Goal: Task Accomplishment & Management: Complete application form

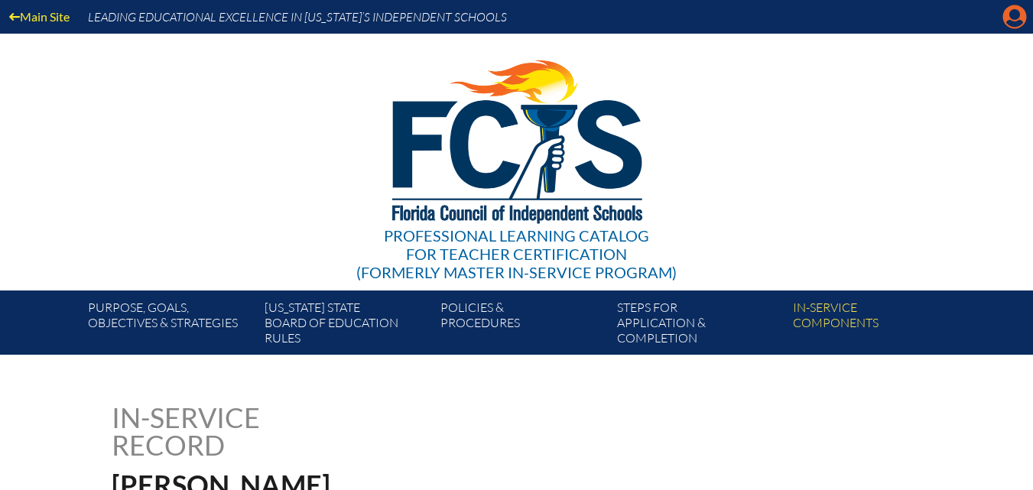
click at [1019, 13] on icon "Manage account" at bounding box center [1015, 17] width 24 height 24
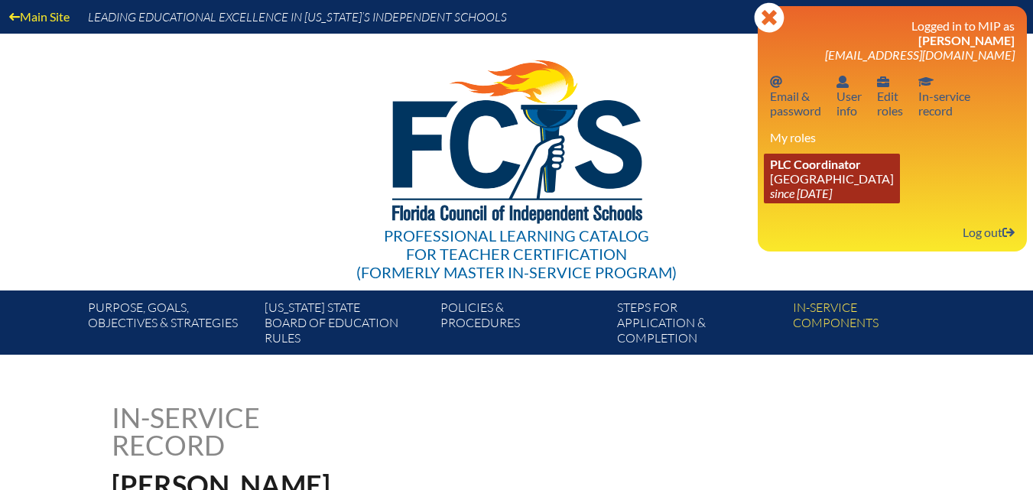
click at [802, 180] on link "PLC Coordinator Riverside Presbyterian Day School since 2024 Dec 6" at bounding box center [832, 179] width 136 height 50
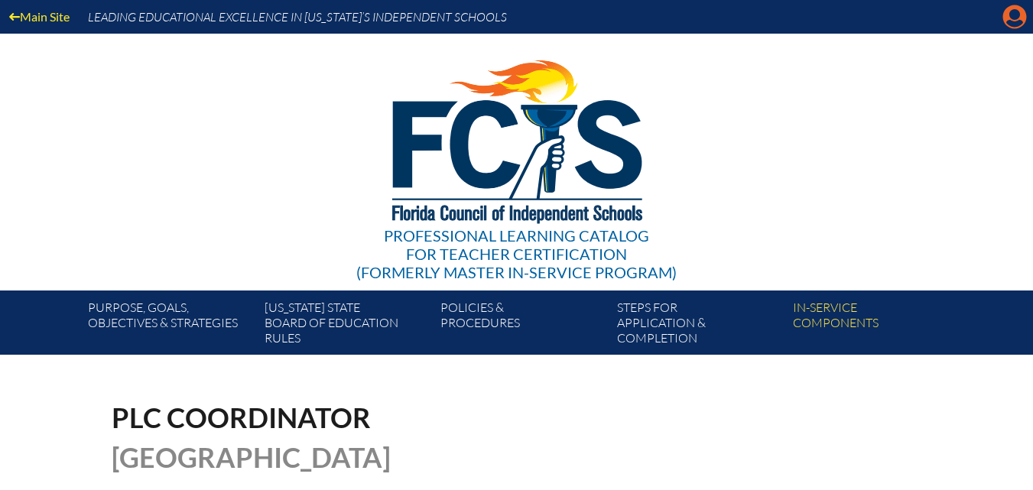
click at [1022, 11] on icon at bounding box center [1015, 17] width 24 height 24
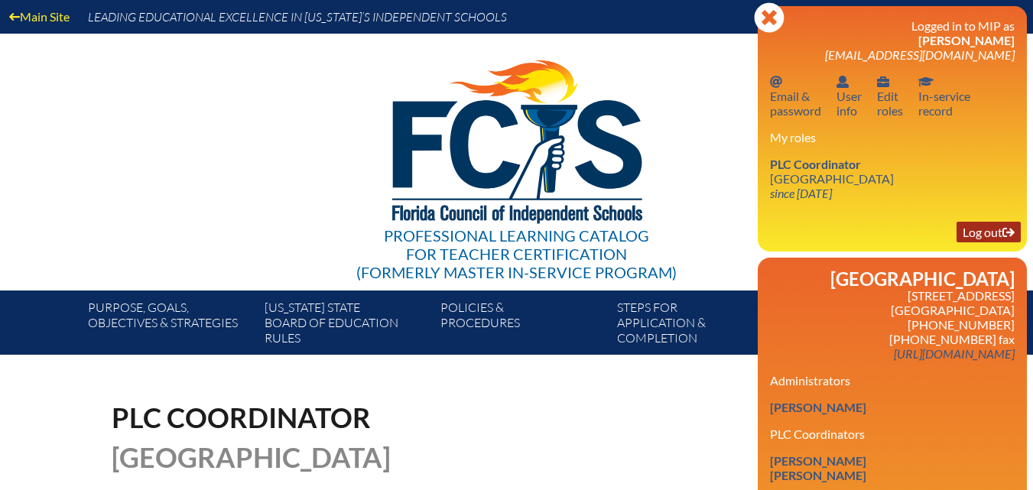
click at [979, 234] on link "Log out Log out" at bounding box center [989, 232] width 64 height 21
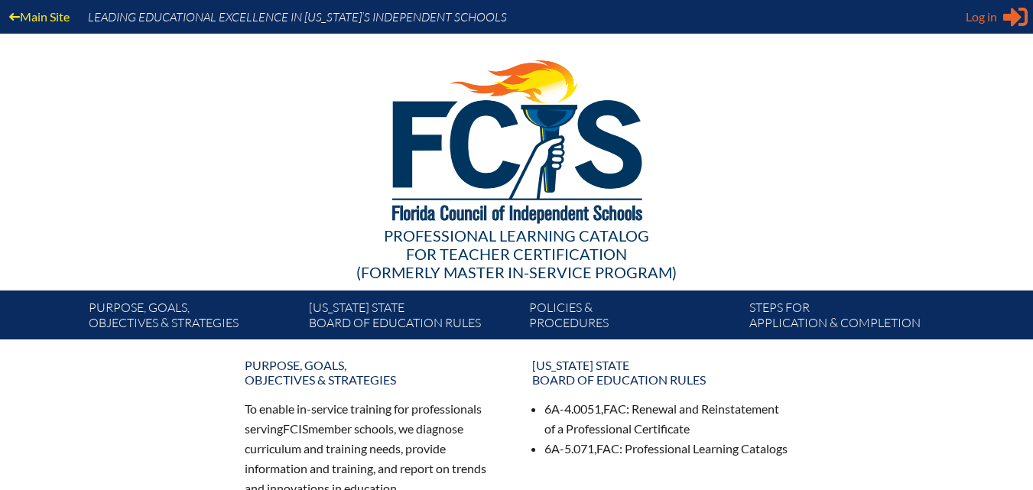
type input "[EMAIL_ADDRESS][DOMAIN_NAME]"
click at [1004, 15] on icon at bounding box center [1015, 17] width 24 height 19
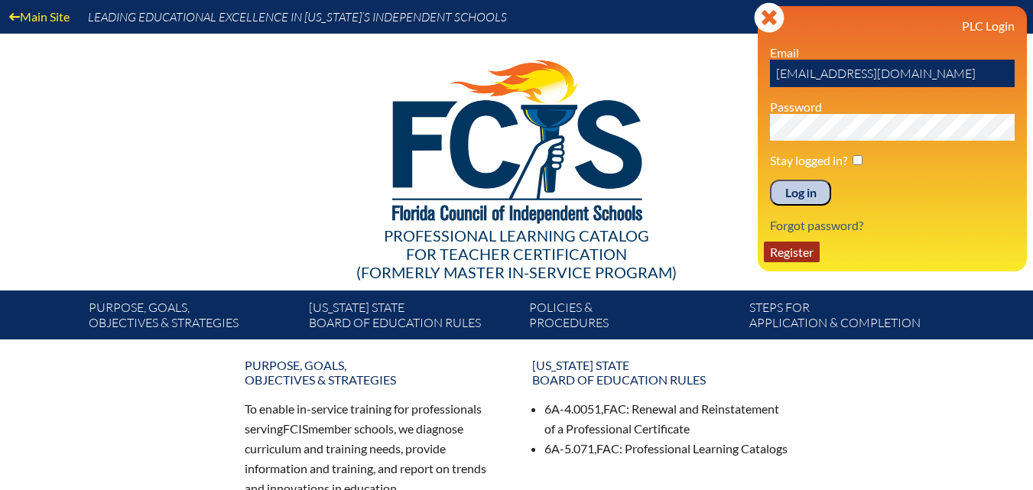
click at [799, 257] on link "Register" at bounding box center [792, 252] width 56 height 21
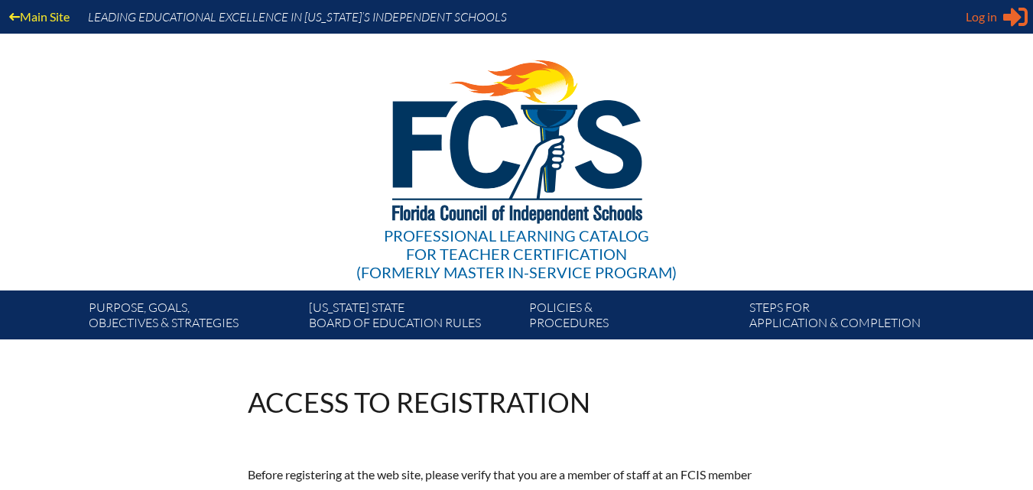
type input "[EMAIL_ADDRESS][DOMAIN_NAME]"
click at [992, 10] on span "Log in" at bounding box center [981, 17] width 31 height 18
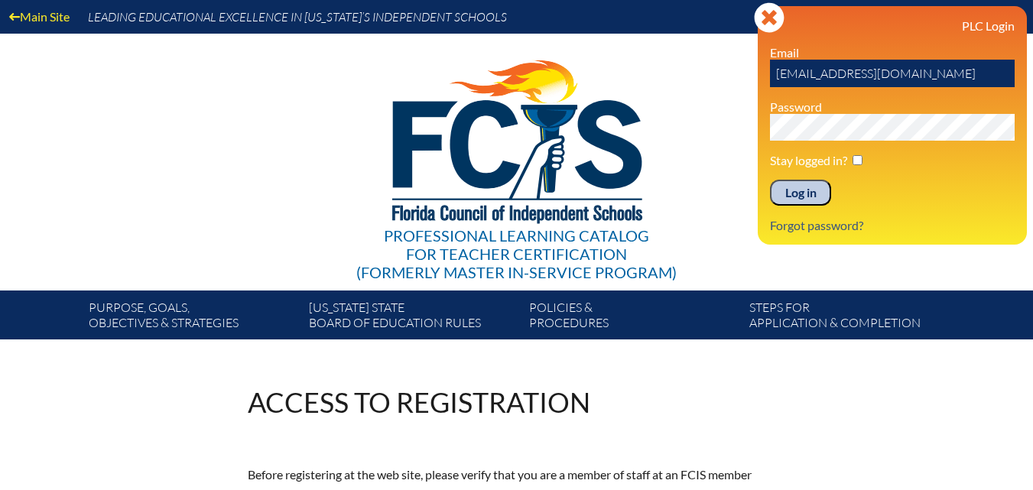
drag, startPoint x: 838, startPoint y: 80, endPoint x: 699, endPoint y: 95, distance: 139.9
click at [699, 95] on div "Main Site Leading Educational Excellence in Florida’s Independent Schools Profe…" at bounding box center [516, 170] width 1033 height 340
click at [577, 144] on div "Main Site Leading Educational Excellence in Florida’s Independent Schools Profe…" at bounding box center [516, 170] width 1033 height 340
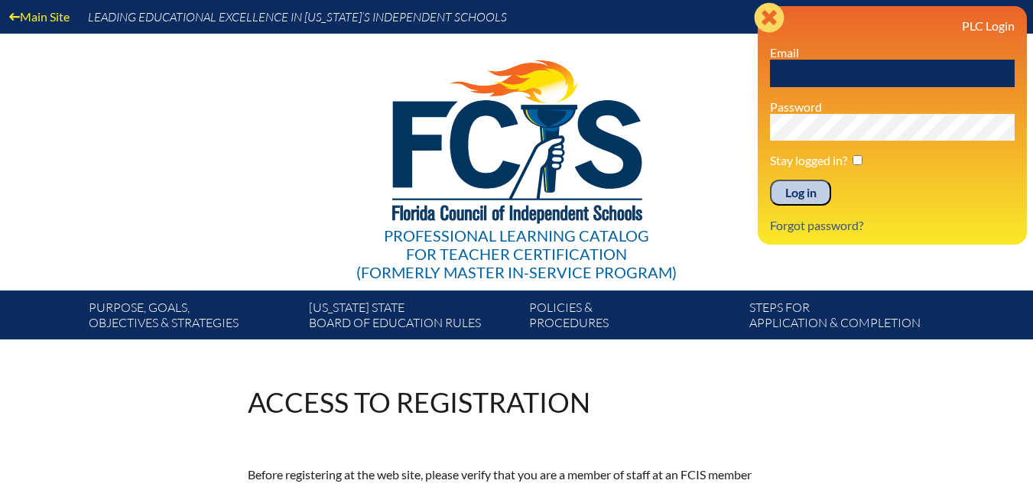
click at [762, 21] on icon "Close" at bounding box center [769, 17] width 31 height 31
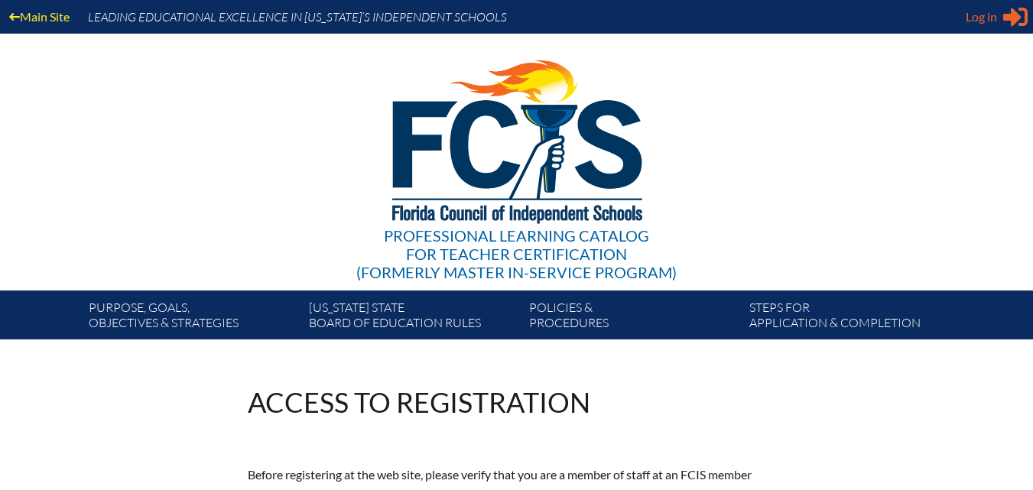
click at [990, 19] on span "Log in" at bounding box center [981, 17] width 31 height 18
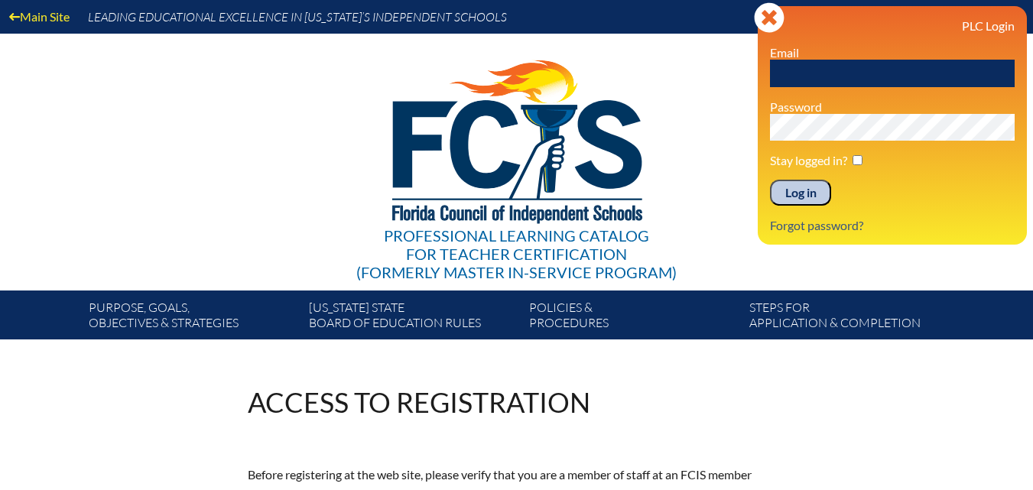
click at [817, 69] on input "text" at bounding box center [892, 74] width 245 height 28
click at [771, 18] on icon "Close" at bounding box center [769, 17] width 31 height 31
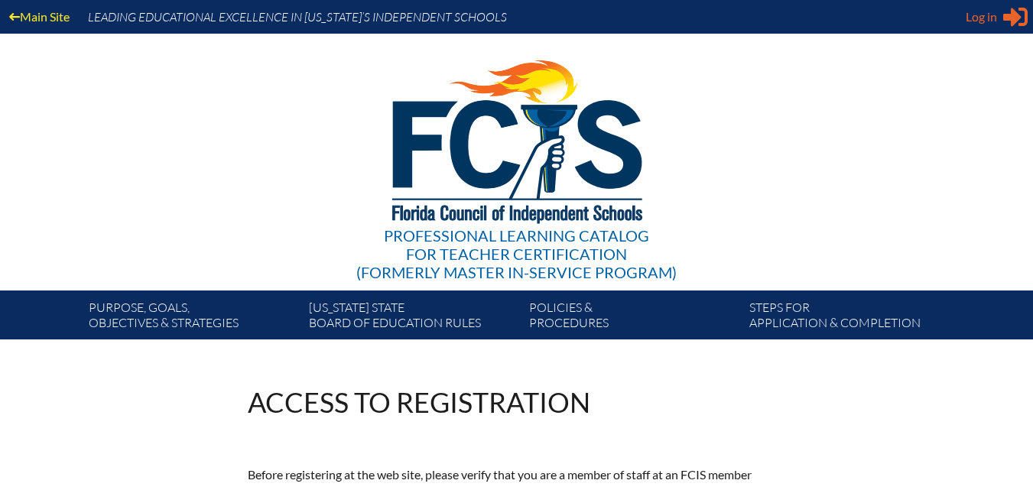
click at [1002, 21] on div "Log in Close Sign in or register" at bounding box center [997, 17] width 62 height 24
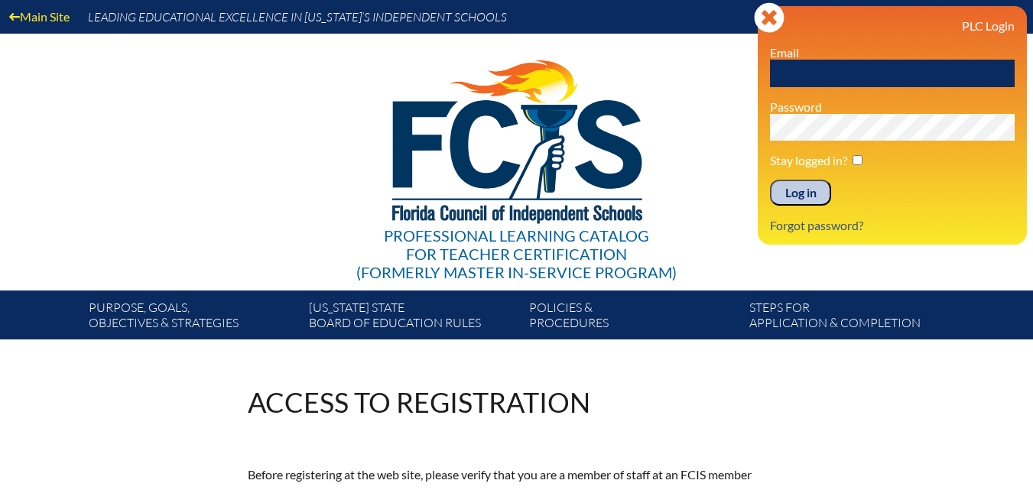
click at [858, 77] on input "text" at bounding box center [892, 74] width 245 height 28
type input "[EMAIL_ADDRESS][DOMAIN_NAME]"
click at [797, 196] on input "Log in" at bounding box center [800, 193] width 61 height 26
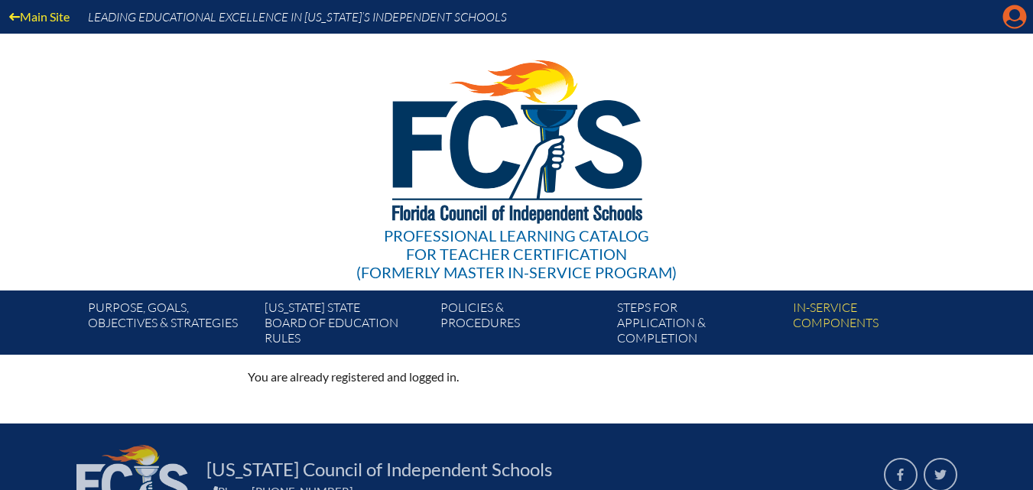
click at [1008, 11] on icon at bounding box center [1015, 17] width 24 height 24
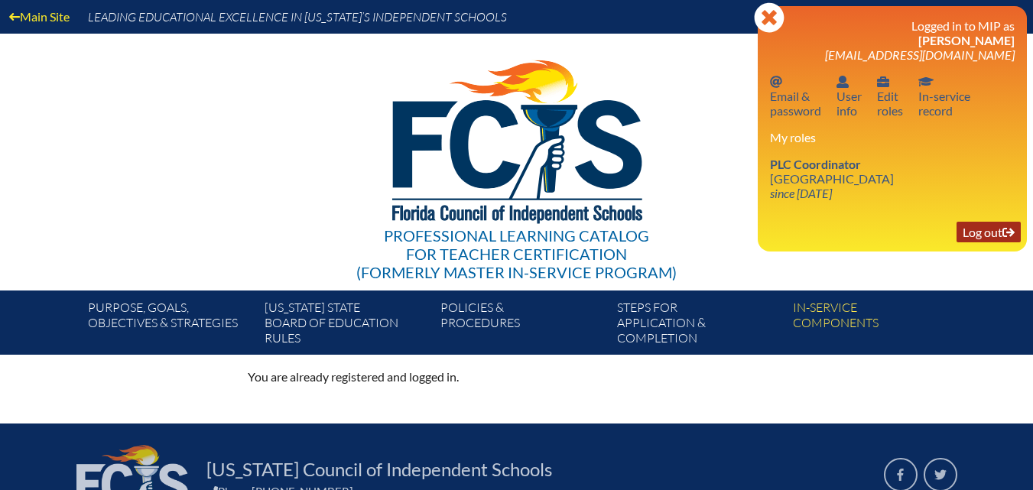
click at [990, 232] on link "Log out Log out" at bounding box center [989, 232] width 64 height 21
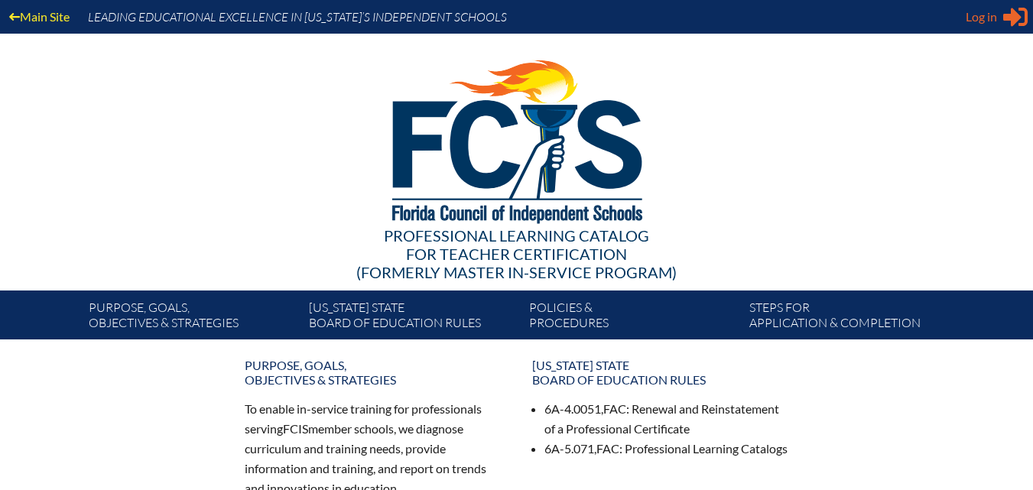
click at [1016, 18] on icon at bounding box center [1015, 17] width 24 height 19
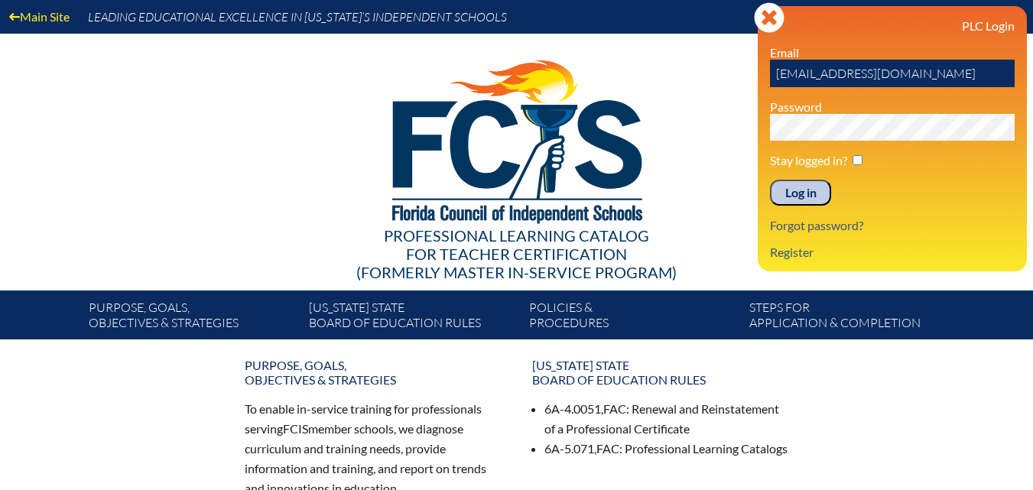
drag, startPoint x: 902, startPoint y: 66, endPoint x: 705, endPoint y: 79, distance: 197.0
click at [705, 79] on div "Main Site Leading Educational Excellence in Florida’s Independent Schools Profe…" at bounding box center [516, 170] width 1033 height 340
type input "fcismember"
click at [782, 250] on link "Register" at bounding box center [792, 252] width 56 height 21
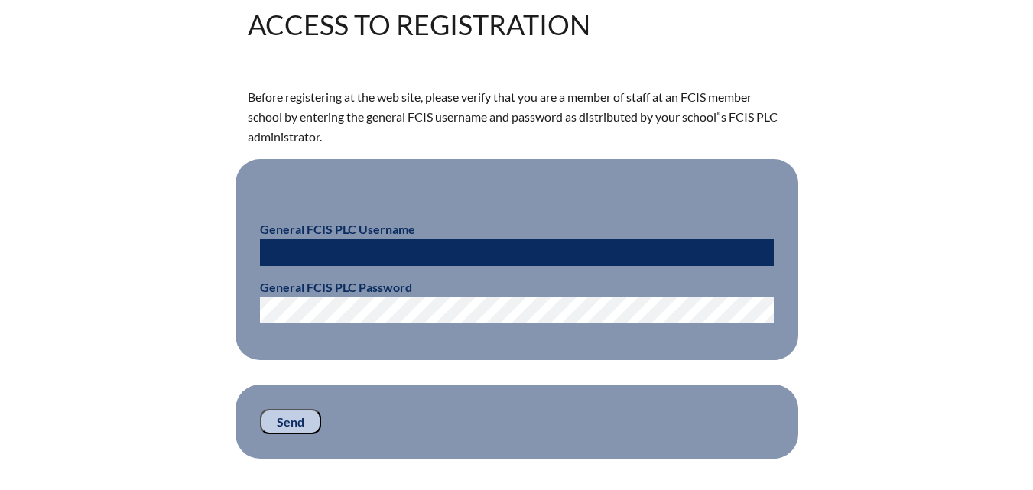
scroll to position [382, 0]
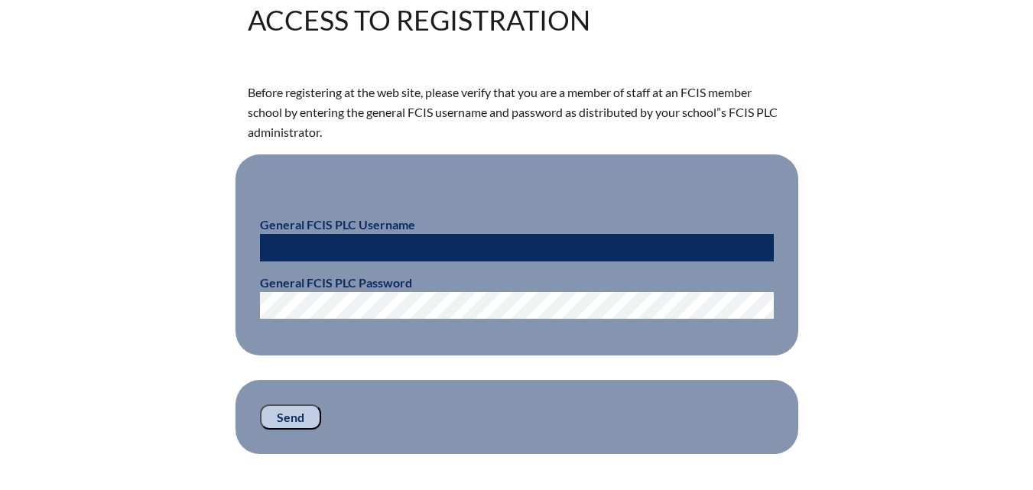
type input "[EMAIL_ADDRESS][DOMAIN_NAME]"
drag, startPoint x: 382, startPoint y: 235, endPoint x: 141, endPoint y: 250, distance: 242.2
click at [141, 250] on div "Access to Registration Before registering at the web site, please verify that y…" at bounding box center [517, 230] width 860 height 448
type input "lkleyla@rpds.com"
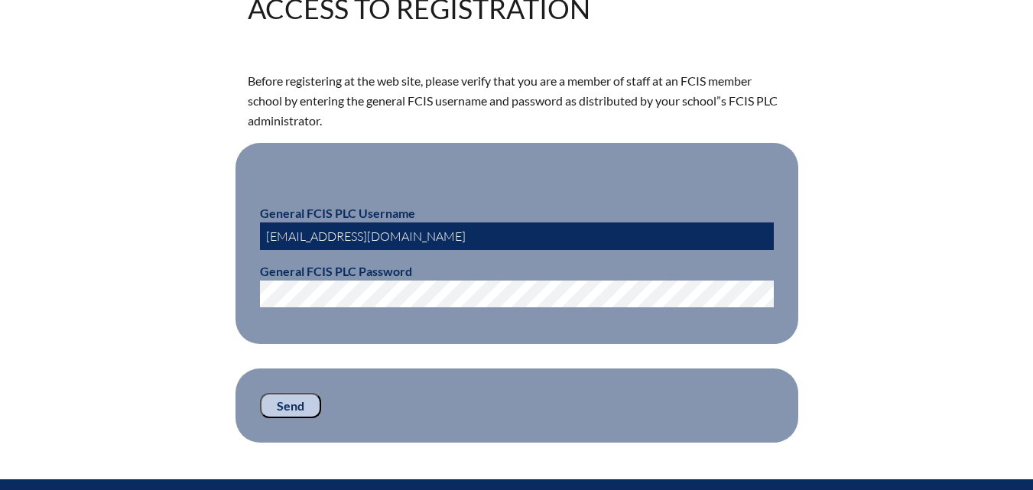
scroll to position [406, 0]
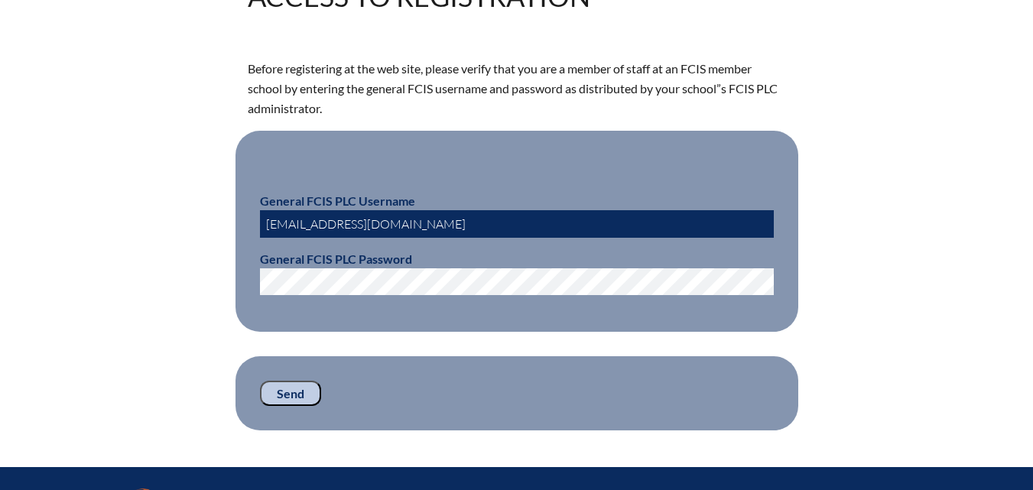
click at [278, 336] on div "Access to Registration Before registering at the web site, please verify that y…" at bounding box center [517, 206] width 538 height 448
click at [276, 392] on input "Send" at bounding box center [290, 394] width 61 height 26
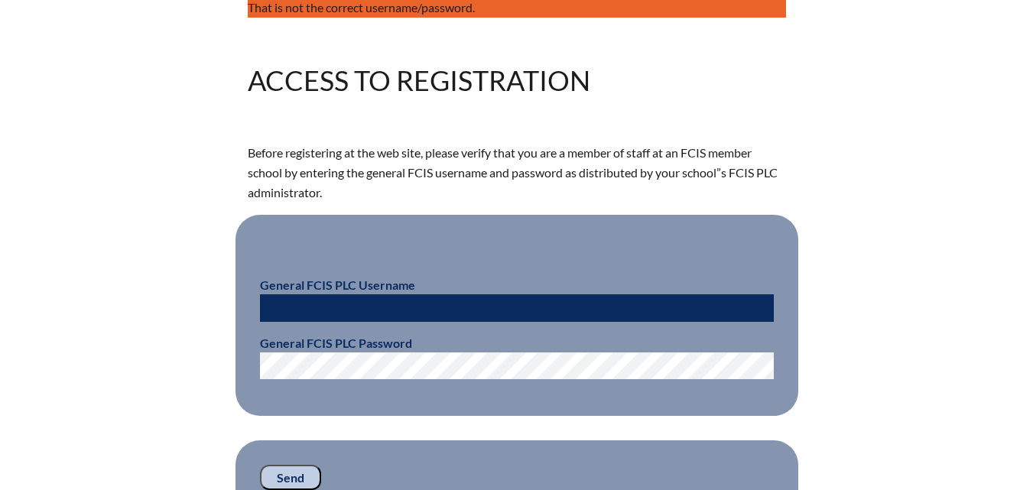
scroll to position [365, 0]
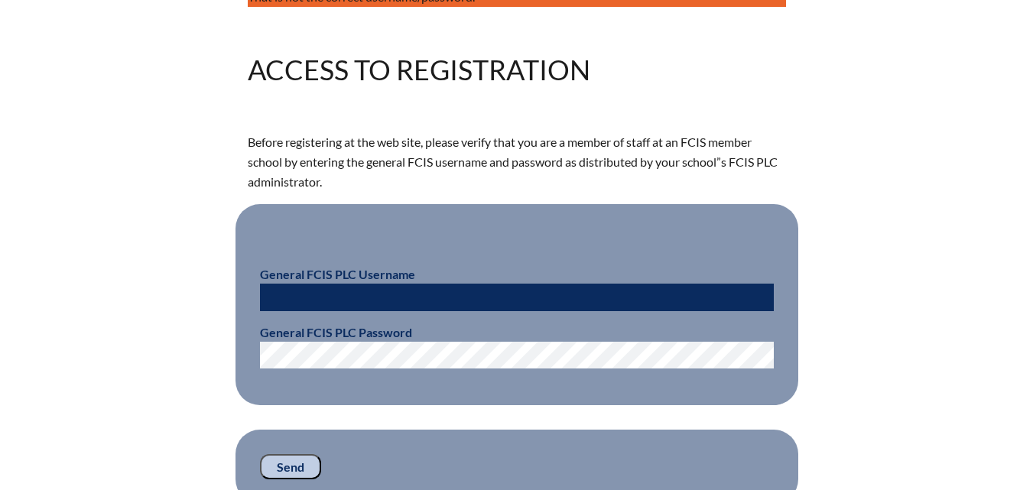
type input "[EMAIL_ADDRESS][DOMAIN_NAME]"
drag, startPoint x: 366, startPoint y: 299, endPoint x: 0, endPoint y: 294, distance: 365.6
click at [0, 294] on div "That is not the correct username/password. Access to Registration Before regist…" at bounding box center [516, 245] width 1033 height 517
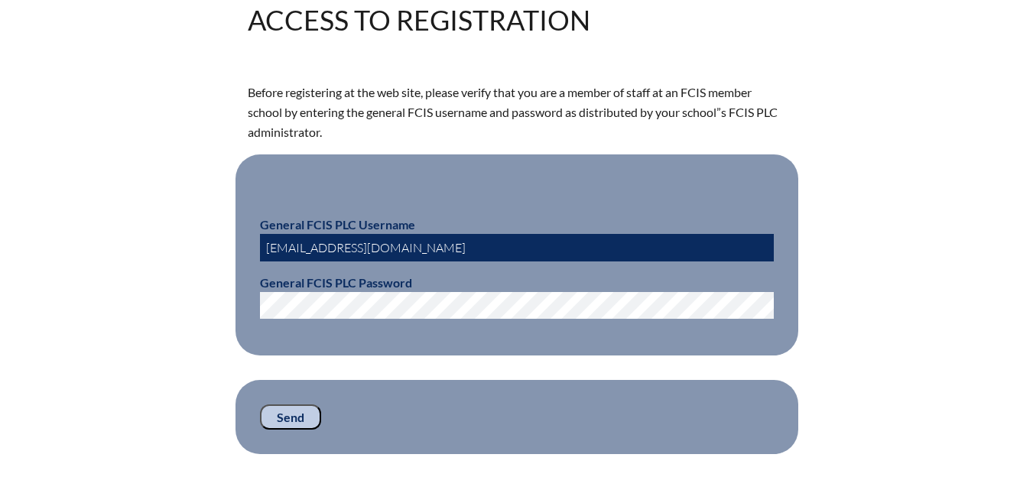
scroll to position [441, 0]
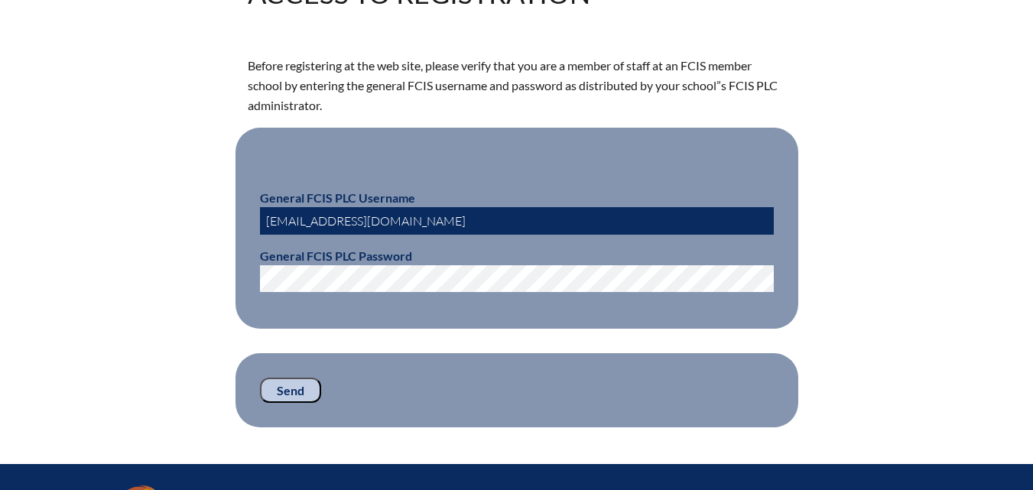
type input "Lkleyla@rpds.com"
click at [284, 389] on input "Send" at bounding box center [290, 391] width 61 height 26
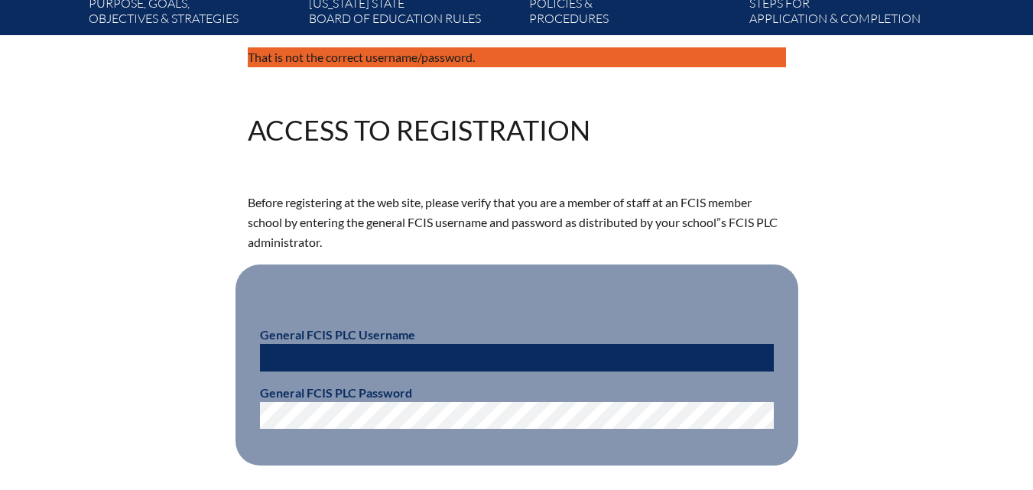
scroll to position [329, 0]
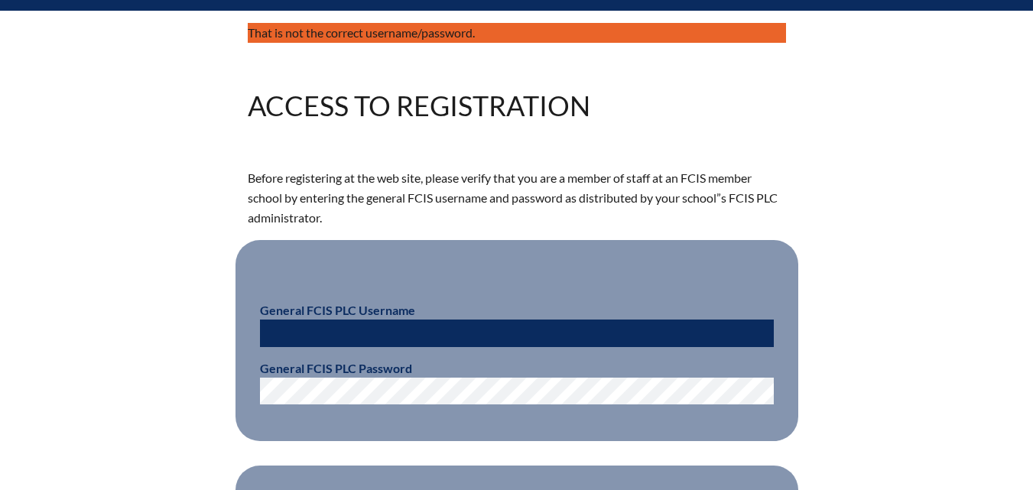
type input "[EMAIL_ADDRESS][DOMAIN_NAME]"
drag, startPoint x: 395, startPoint y: 329, endPoint x: 174, endPoint y: 325, distance: 221.1
click at [174, 325] on div "That is not the correct username/password. Access to Registration Before regist…" at bounding box center [517, 281] width 860 height 517
click at [171, 322] on div "That is not the correct username/password. Access to Registration Before regist…" at bounding box center [517, 281] width 860 height 517
drag, startPoint x: 392, startPoint y: 322, endPoint x: 39, endPoint y: 319, distance: 352.6
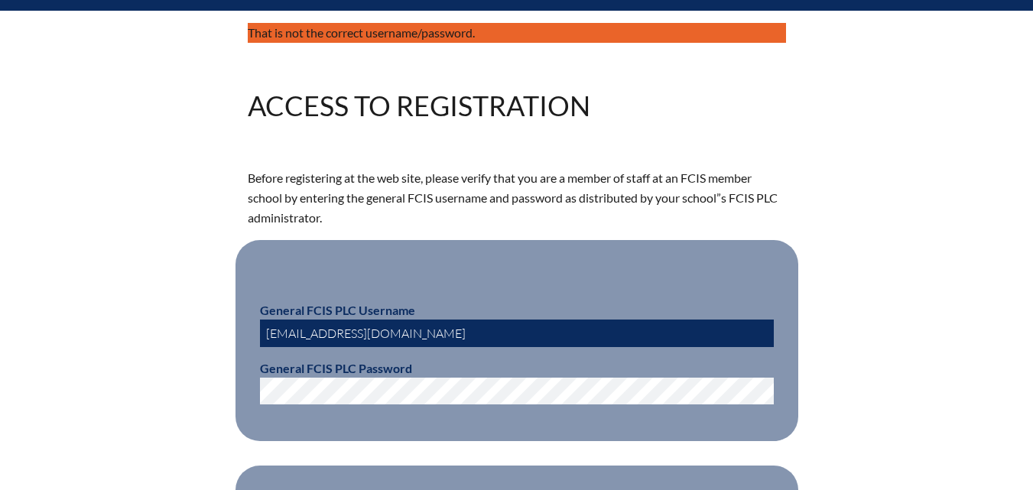
click at [39, 319] on div "That is not the correct username/password. Access to Registration Before regist…" at bounding box center [516, 281] width 1033 height 517
type input "fcismember"
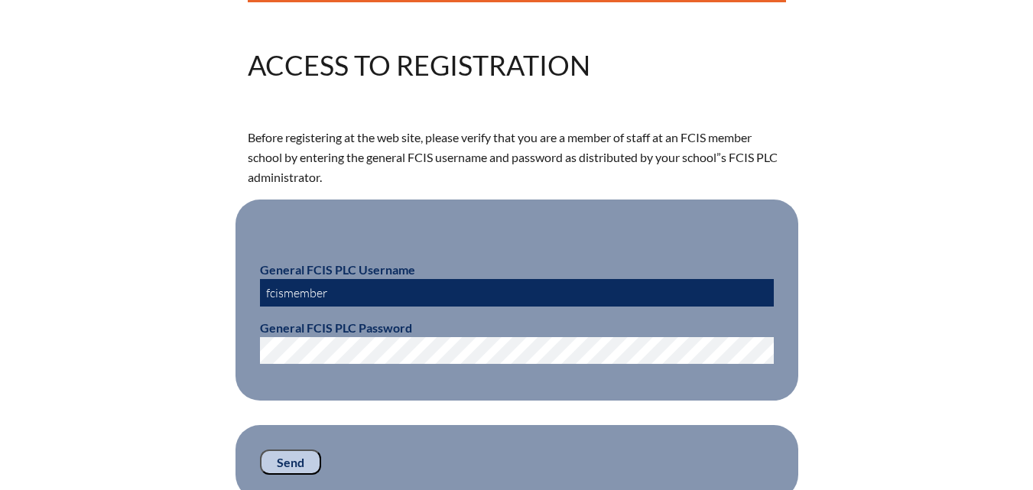
scroll to position [482, 0]
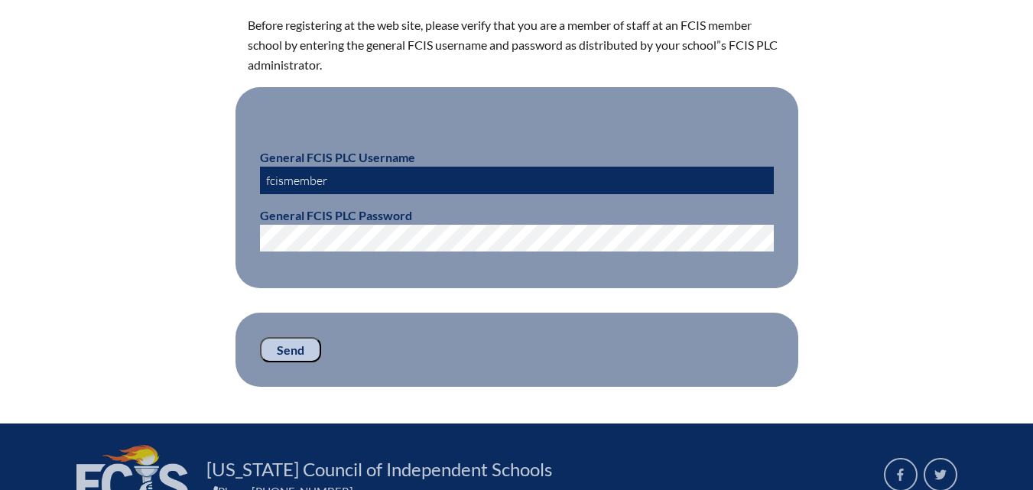
click at [291, 346] on input "Send" at bounding box center [290, 350] width 61 height 26
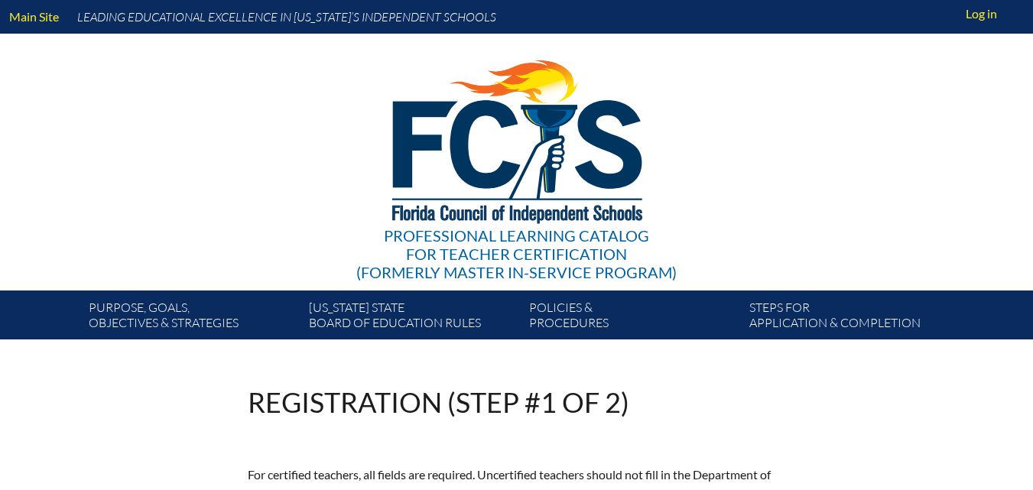
scroll to position [482, 0]
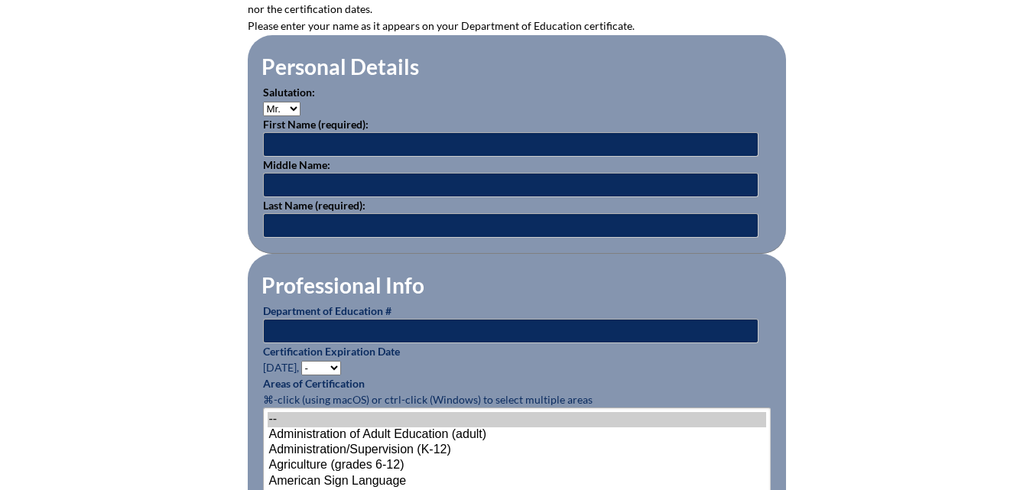
type input "[EMAIL_ADDRESS][DOMAIN_NAME]"
click at [288, 105] on select "Mr. Mrs. Ms. Dr. Rev." at bounding box center [281, 109] width 37 height 15
select select "Mrs."
click at [263, 102] on select "Mr. Mrs. Ms. Dr. Rev." at bounding box center [281, 109] width 37 height 15
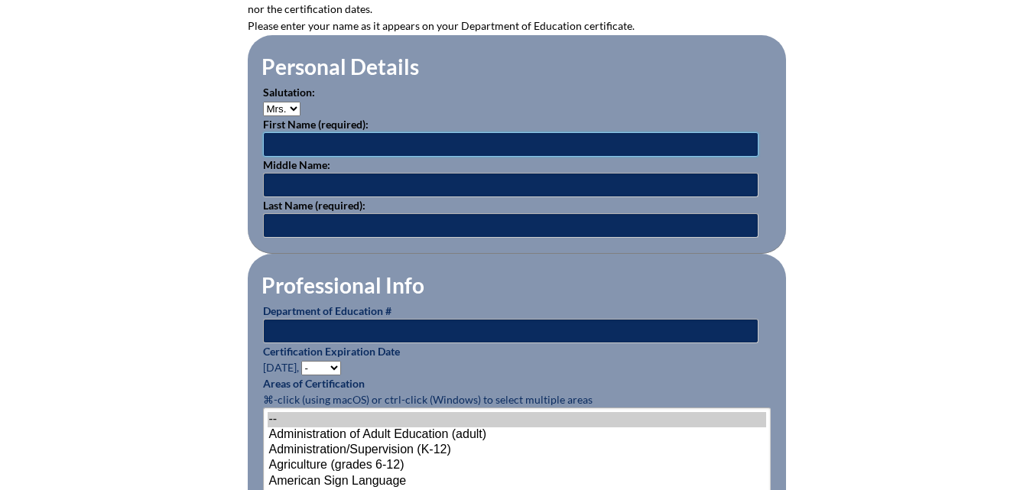
click at [282, 144] on input "text" at bounding box center [511, 144] width 496 height 24
type input "Leslie"
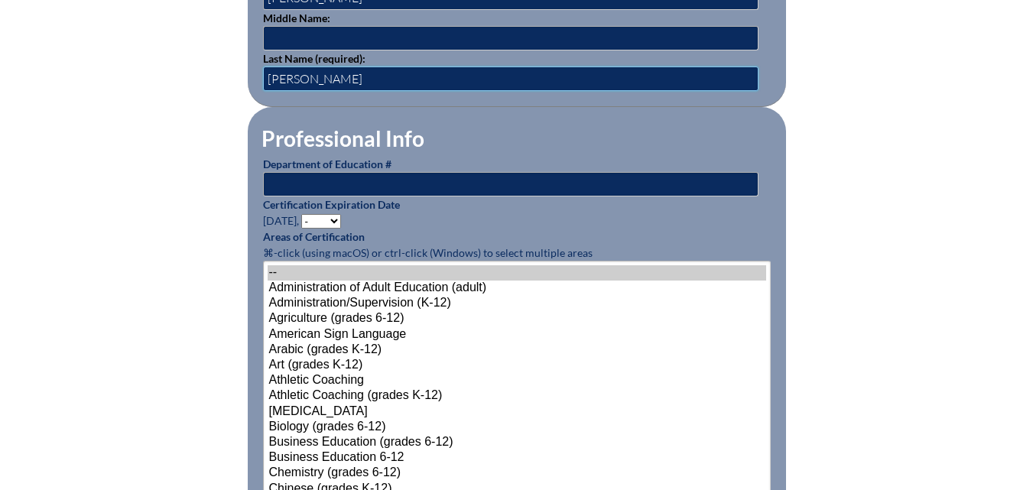
scroll to position [635, 0]
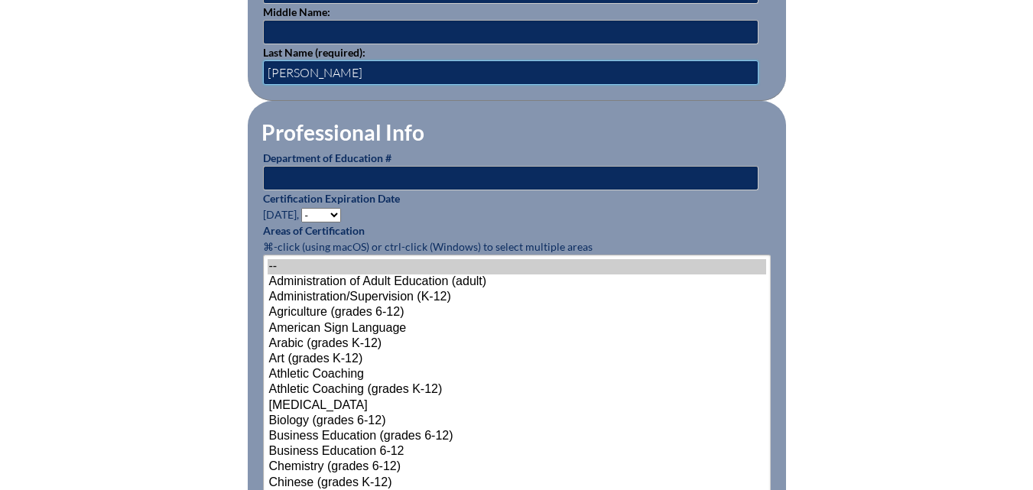
type input "Kleyla"
click at [335, 213] on select "- 2031 2030 2029 2028 2027 2026 2025 2024 2023 2022 2021 2020 2019 2018 2017 20…" at bounding box center [321, 215] width 40 height 15
select select "2024"
click at [304, 208] on select "- 2031 2030 2029 2028 2027 2026 2025 2024 2023 2022 2021 2020 2019 2018 2017 20…" at bounding box center [321, 215] width 40 height 15
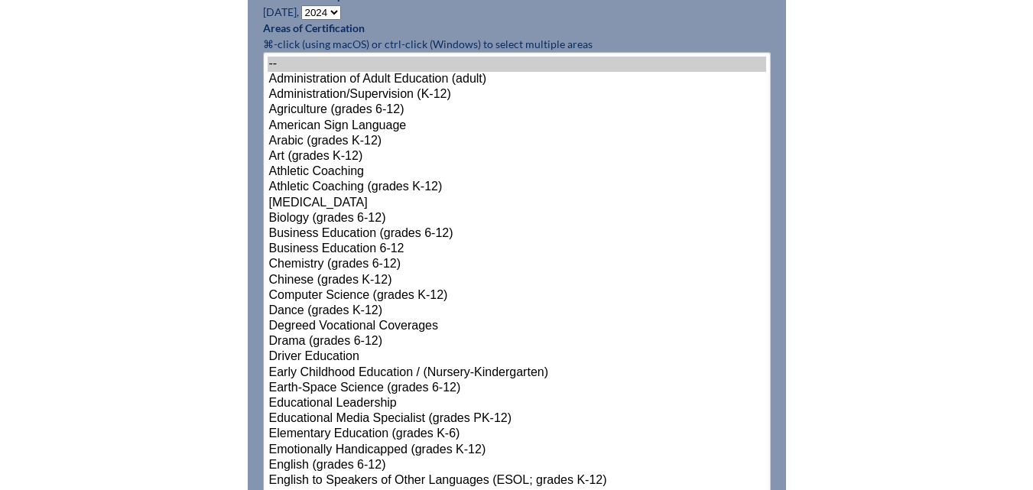
scroll to position [864, 0]
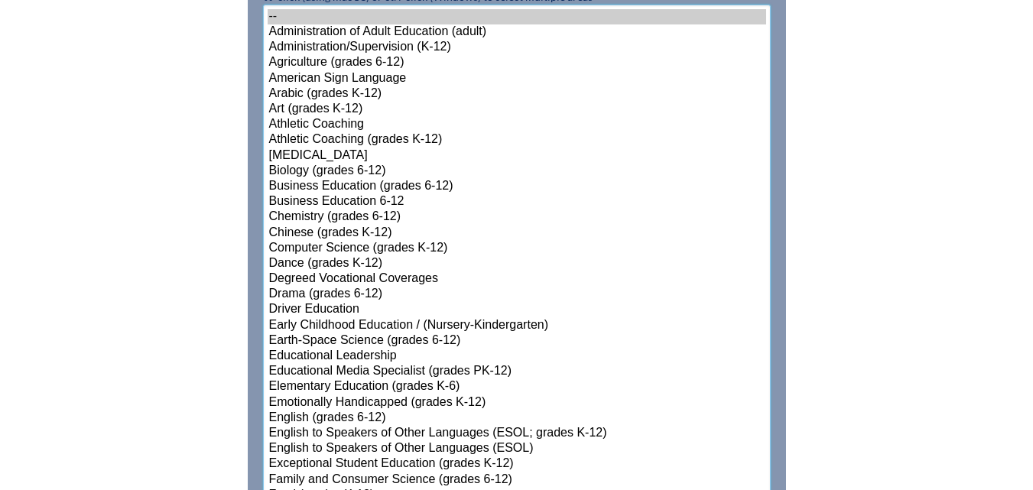
select select"]"] "15131"
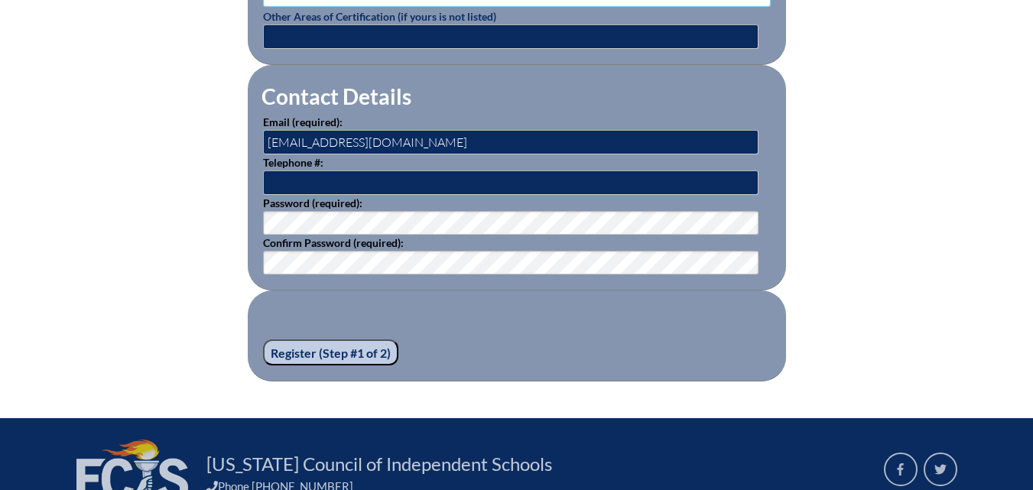
scroll to position [2185, 0]
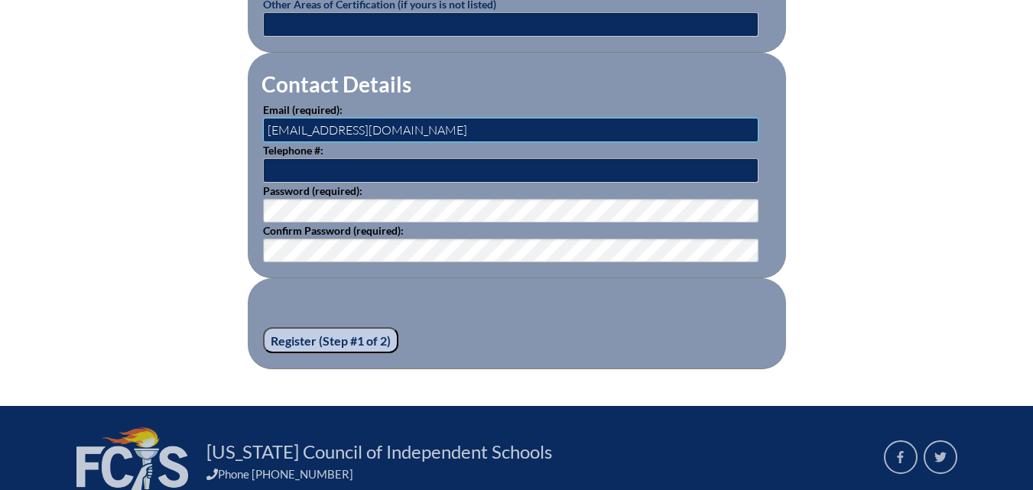
drag, startPoint x: 375, startPoint y: 122, endPoint x: 0, endPoint y: 118, distance: 374.8
type input "lkleyla@rpds.com"
click at [344, 162] on input "text" at bounding box center [511, 170] width 496 height 24
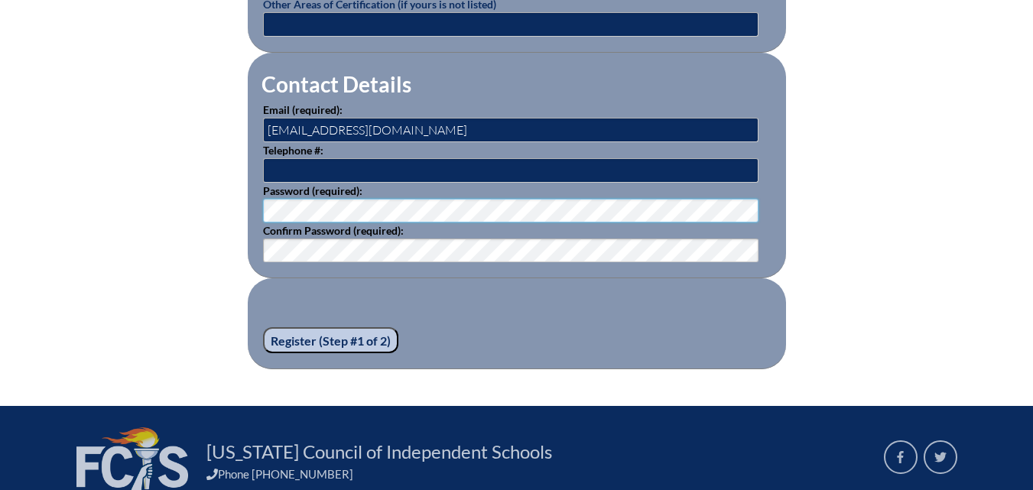
click at [343, 331] on input "Register (Step #1 of 2)" at bounding box center [330, 340] width 135 height 26
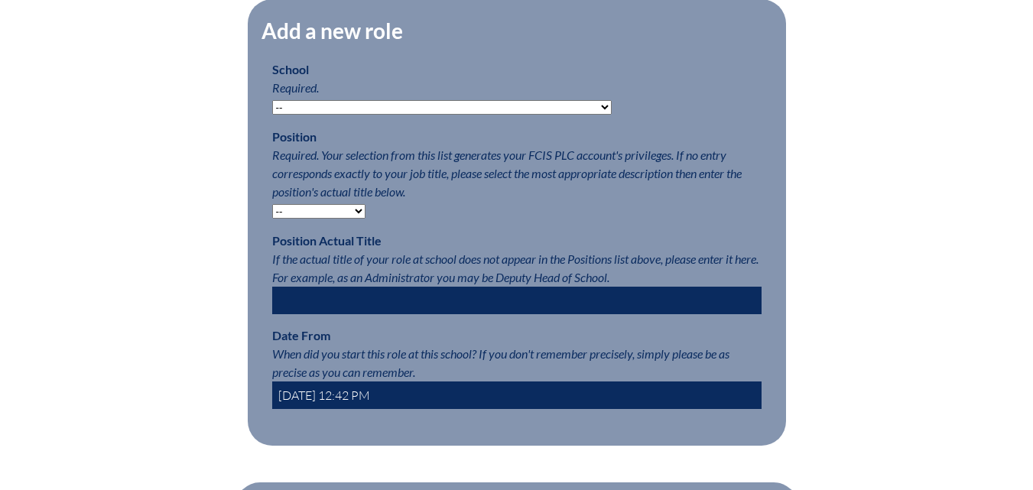
scroll to position [765, 0]
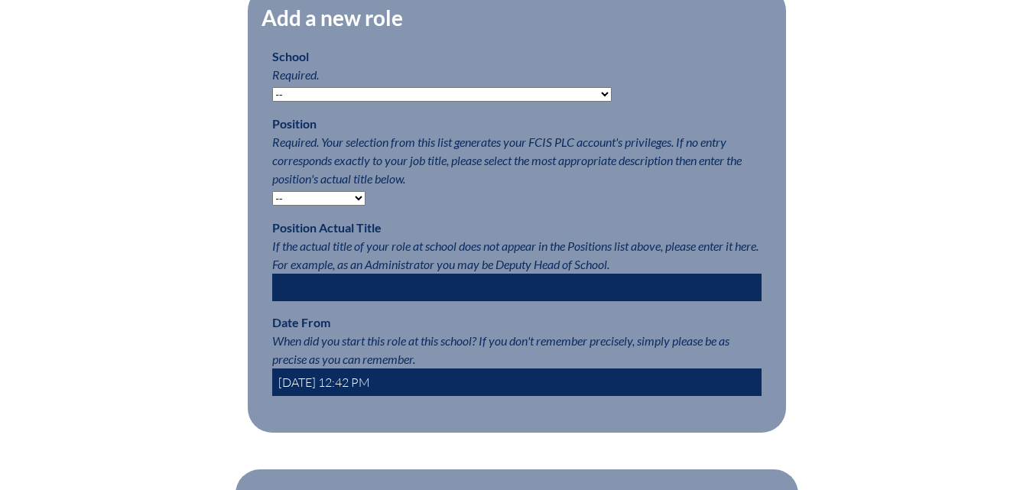
click at [311, 93] on p "School Required. -- Autism Inspired Academy Academy at Ocean Reef Academy at th…" at bounding box center [516, 74] width 489 height 55
click at [303, 102] on select "-- Autism Inspired Academy Academy at Ocean Reef Academy at the Lakes Academy P…" at bounding box center [442, 94] width 340 height 15
select select "20328"
click at [272, 95] on select "-- Autism Inspired Academy Academy at Ocean Reef Academy at the Lakes Academy P…" at bounding box center [442, 94] width 340 height 15
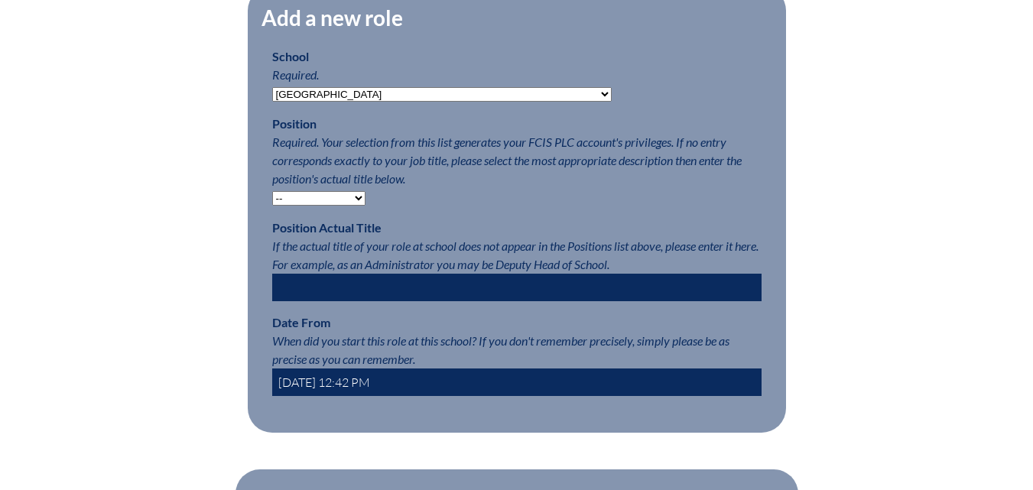
click at [319, 206] on p "Position Required. Your selection from this list generates your FCIS PLC accoun…" at bounding box center [516, 161] width 489 height 92
click at [319, 205] on select "-- Teacher PLC Coordinator Head of School Administrator" at bounding box center [318, 198] width 93 height 15
select select "15563"
click at [272, 199] on select "-- Teacher PLC Coordinator Head of School Administrator" at bounding box center [318, 198] width 93 height 15
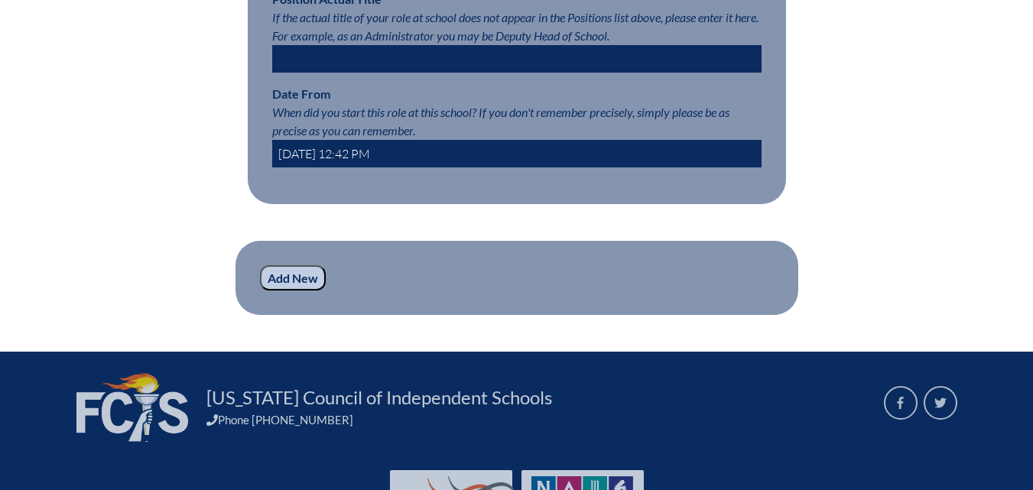
scroll to position [994, 0]
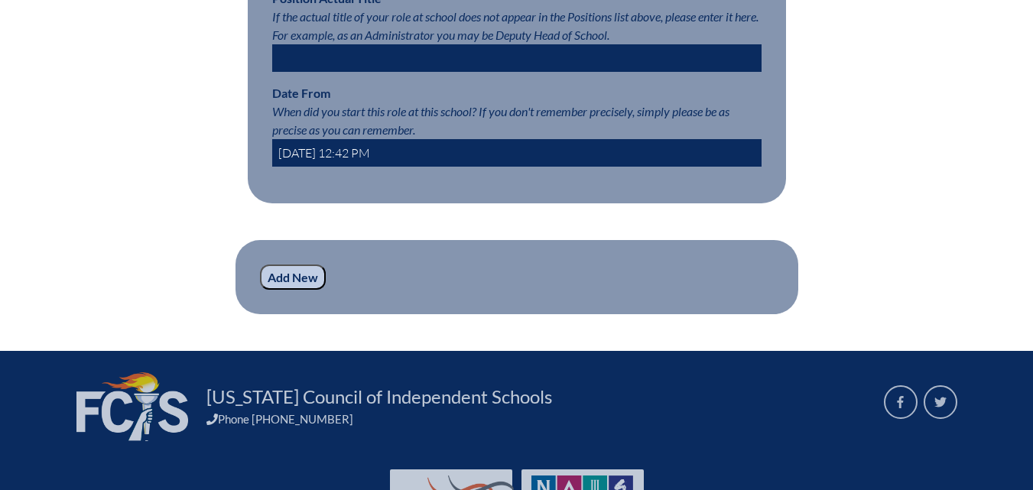
click at [278, 291] on input "Add New" at bounding box center [293, 278] width 66 height 26
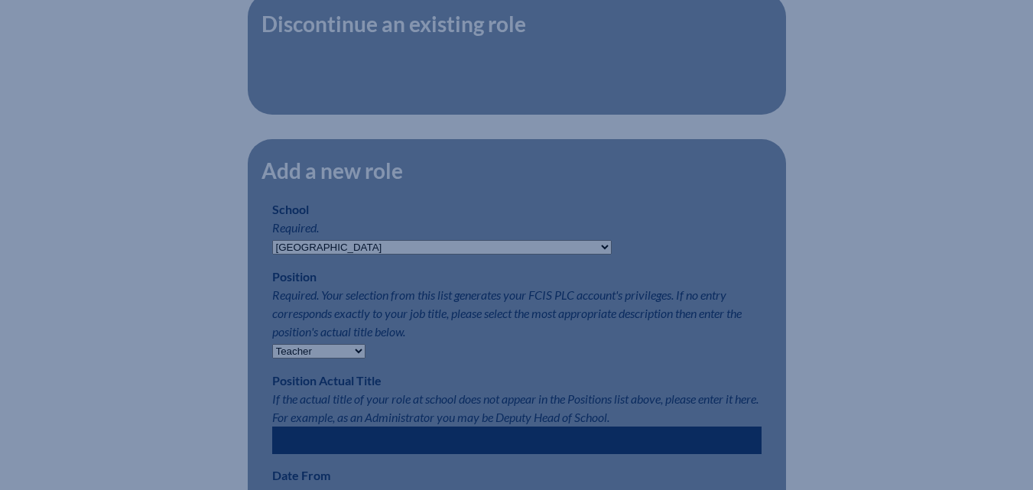
scroll to position [306, 0]
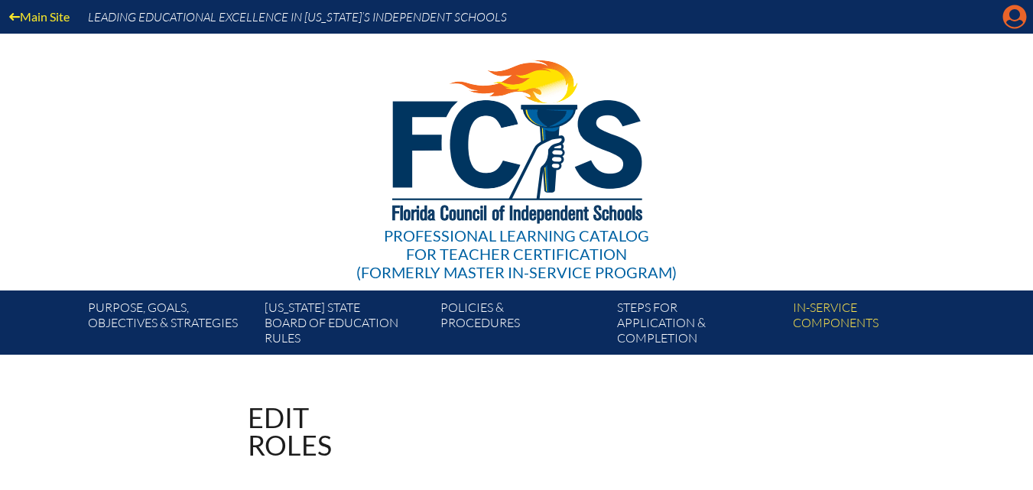
click at [1012, 11] on icon "Manage account" at bounding box center [1015, 17] width 24 height 24
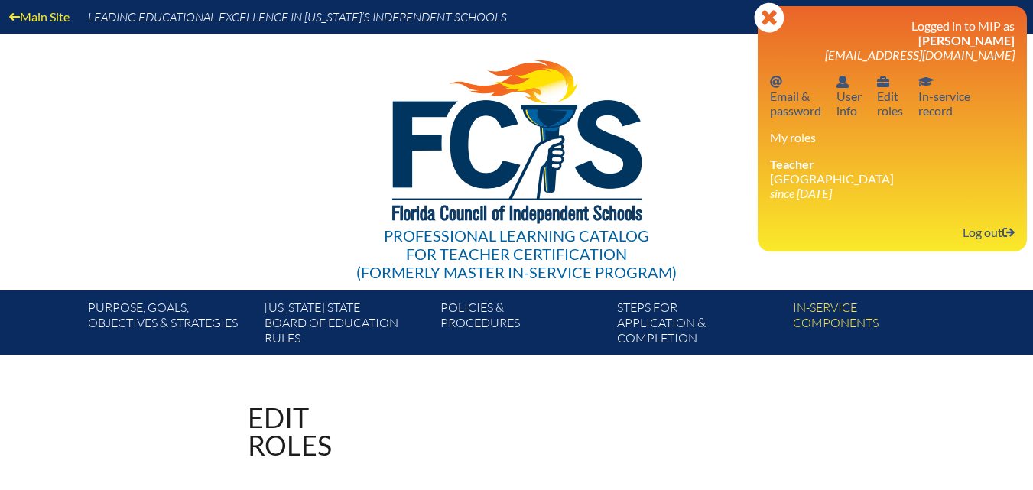
click at [802, 189] on icon "since 2025 Oct 2" at bounding box center [801, 193] width 62 height 15
click at [990, 228] on link "Log out Log out" at bounding box center [989, 232] width 64 height 21
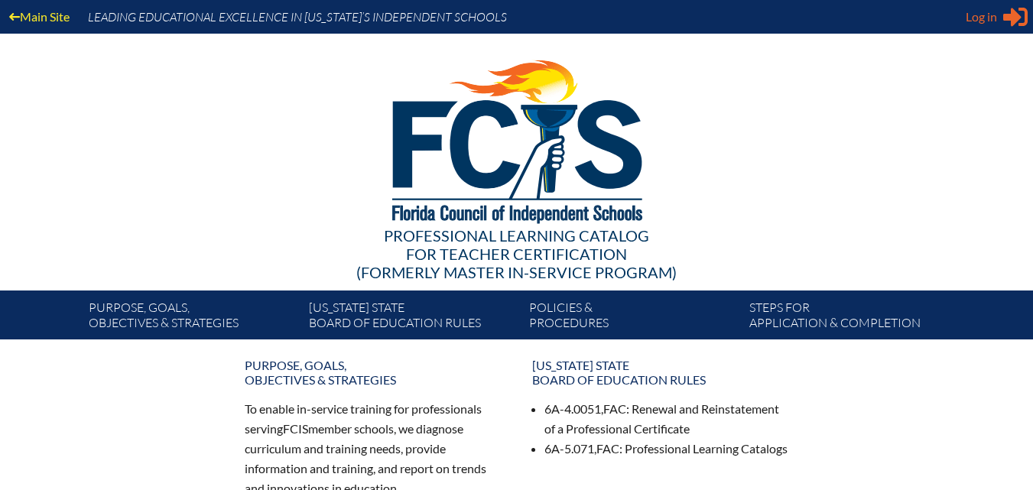
type input "[EMAIL_ADDRESS][DOMAIN_NAME]"
click at [1003, 21] on icon "Sign in or register" at bounding box center [1015, 17] width 24 height 24
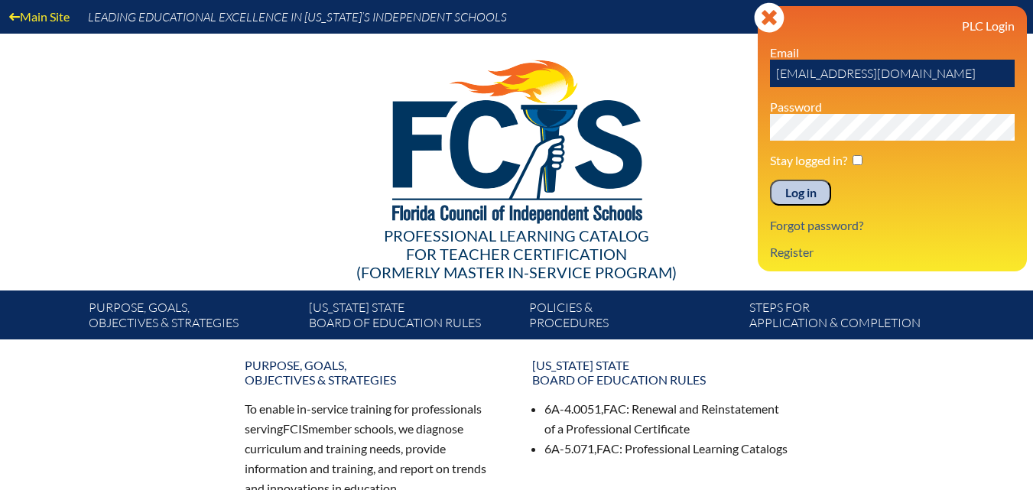
click at [801, 194] on input "Log in" at bounding box center [800, 193] width 61 height 26
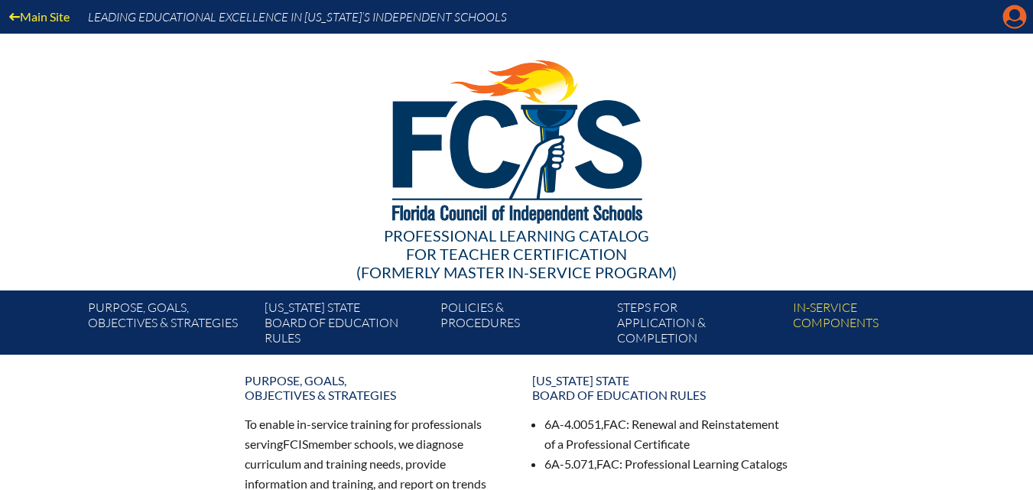
click at [1006, 12] on icon at bounding box center [1015, 17] width 24 height 24
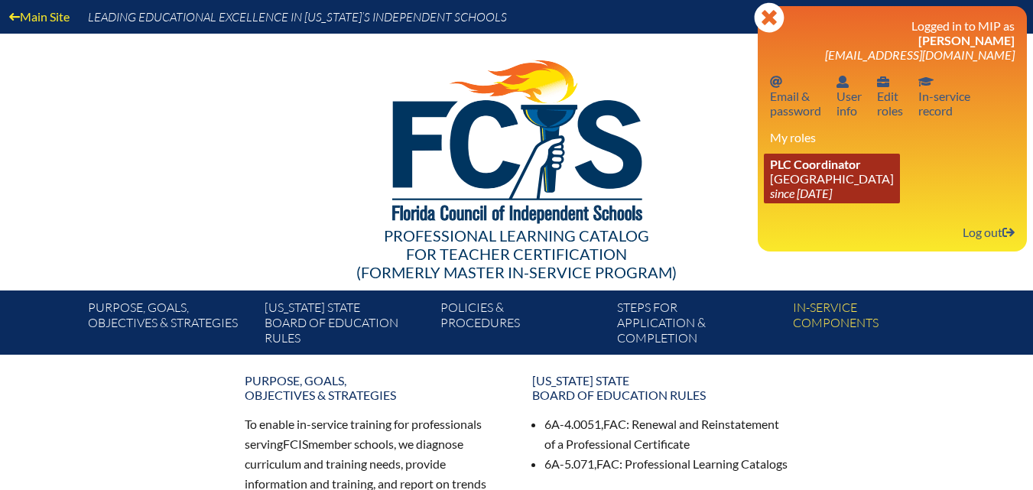
click at [865, 171] on link "PLC Coordinator Riverside Presbyterian Day School since 2024 Dec 6" at bounding box center [832, 179] width 136 height 50
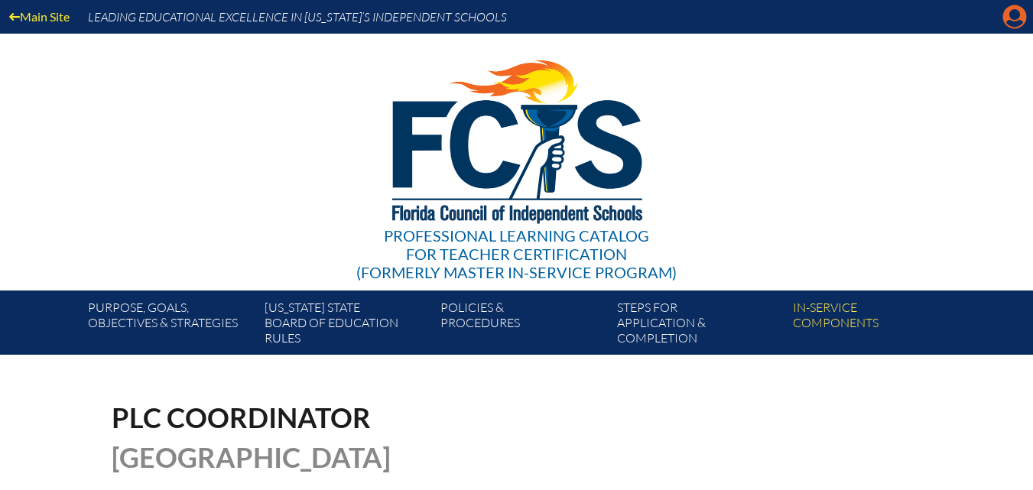
click at [1006, 15] on icon at bounding box center [1015, 17] width 24 height 24
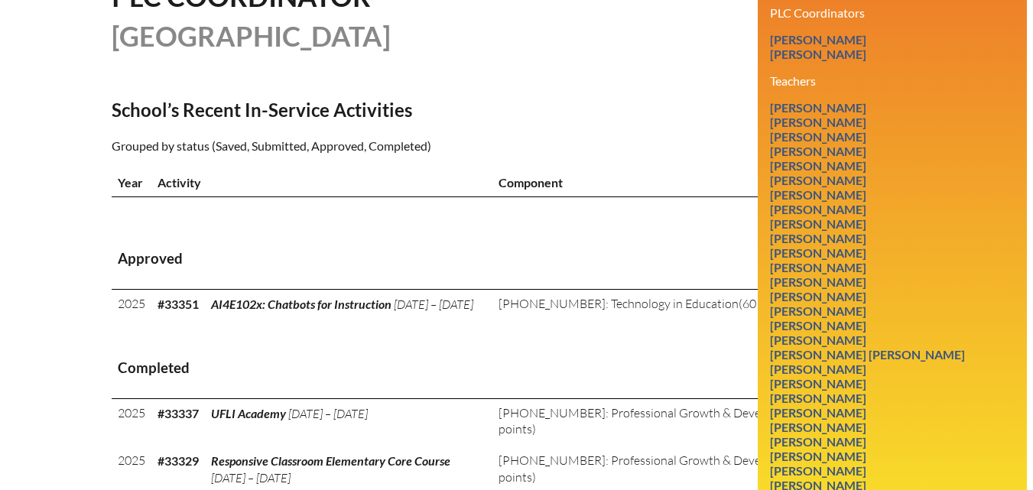
scroll to position [459, 0]
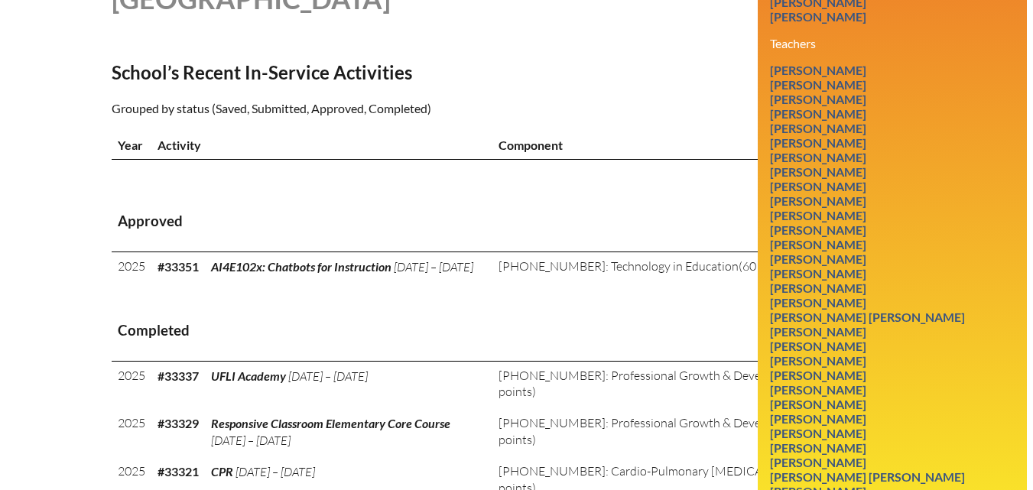
click at [668, 340] on h3 "Completed" at bounding box center [517, 330] width 798 height 19
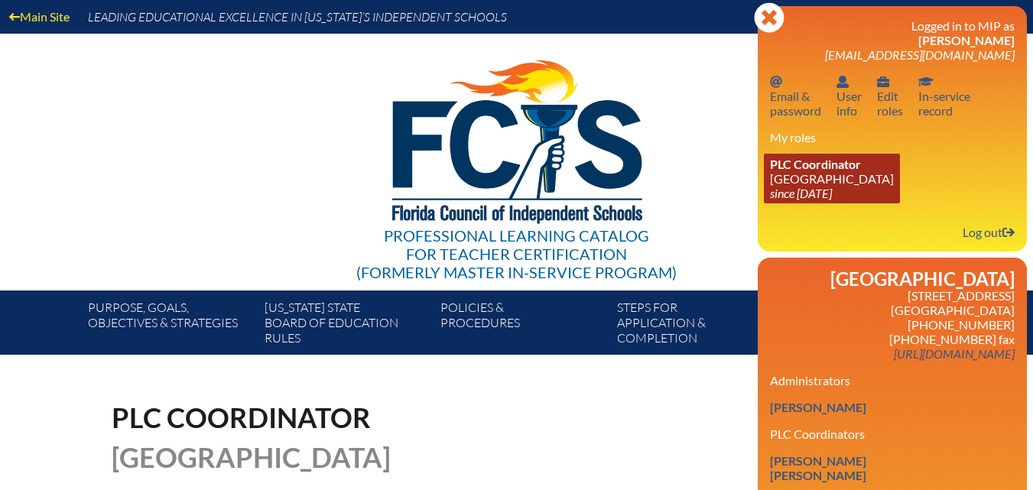
click at [860, 191] on link "PLC Coordinator Riverside Presbyterian Day School since 2024 Dec 6" at bounding box center [832, 179] width 136 height 50
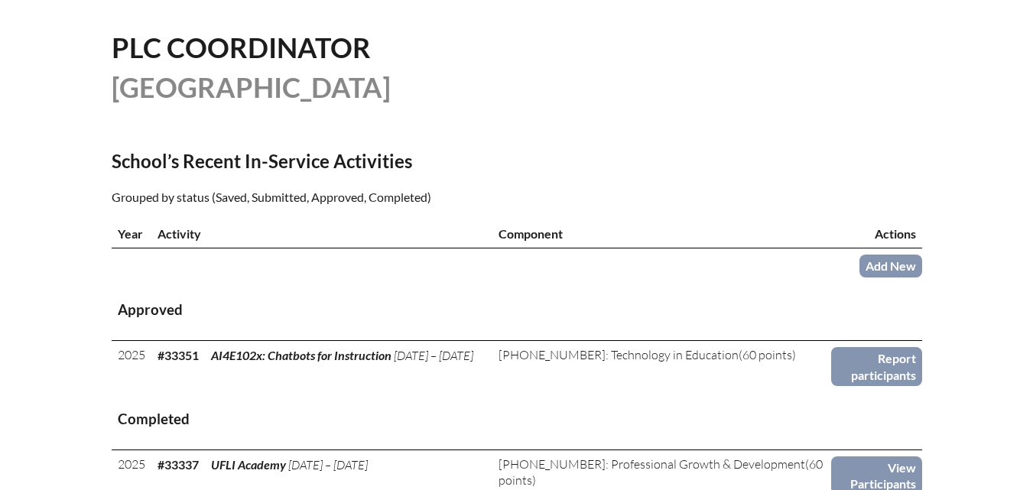
scroll to position [382, 0]
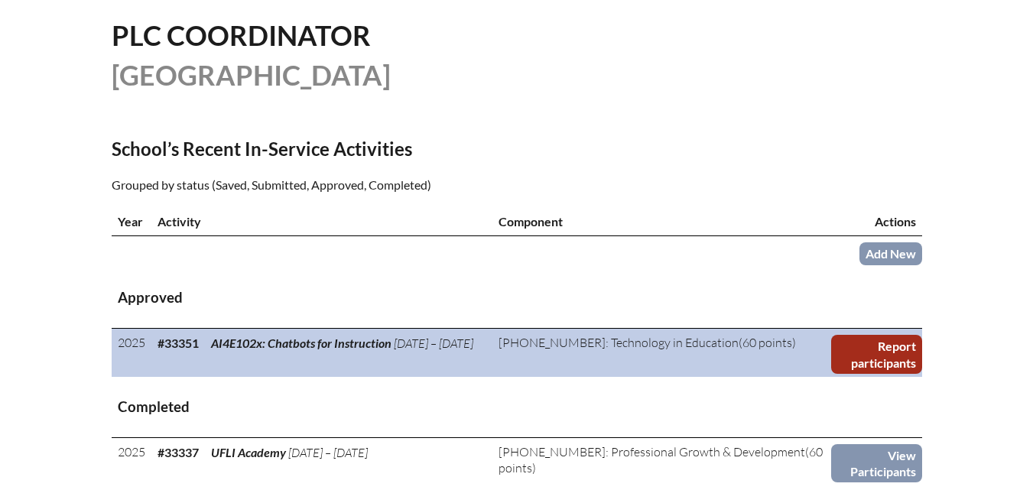
click at [883, 374] on link "Report participants" at bounding box center [876, 354] width 91 height 39
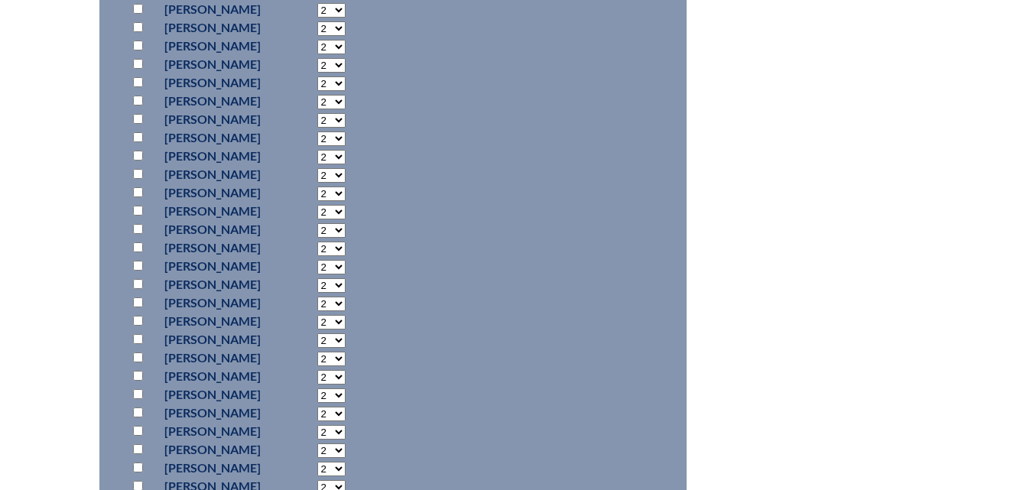
scroll to position [841, 0]
click at [134, 260] on input "checkbox" at bounding box center [138, 265] width 10 height 10
checkbox input "true"
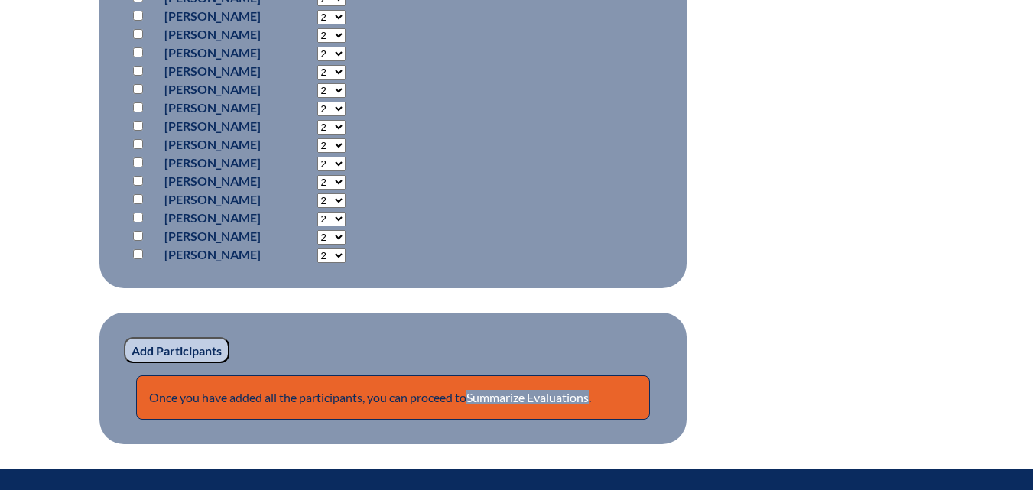
scroll to position [1224, 0]
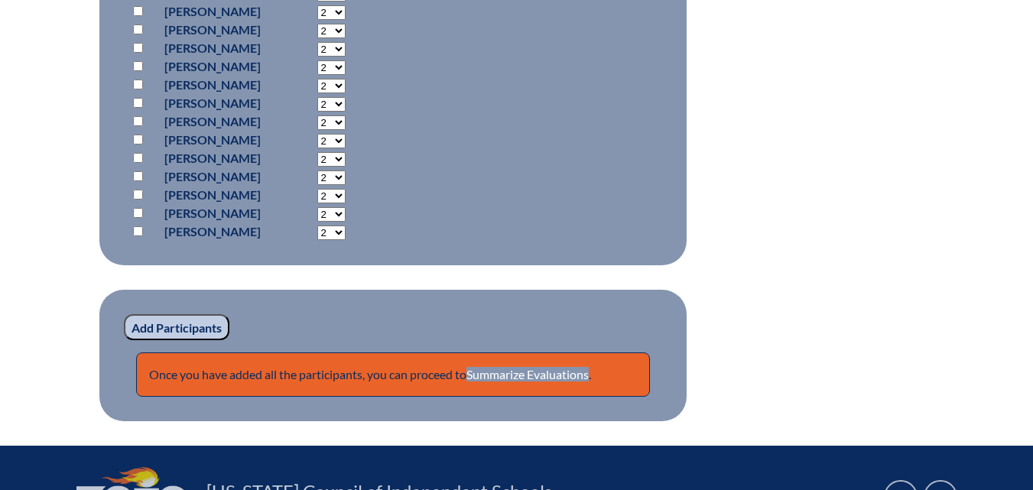
click at [158, 324] on input "Add Participants" at bounding box center [177, 327] width 106 height 26
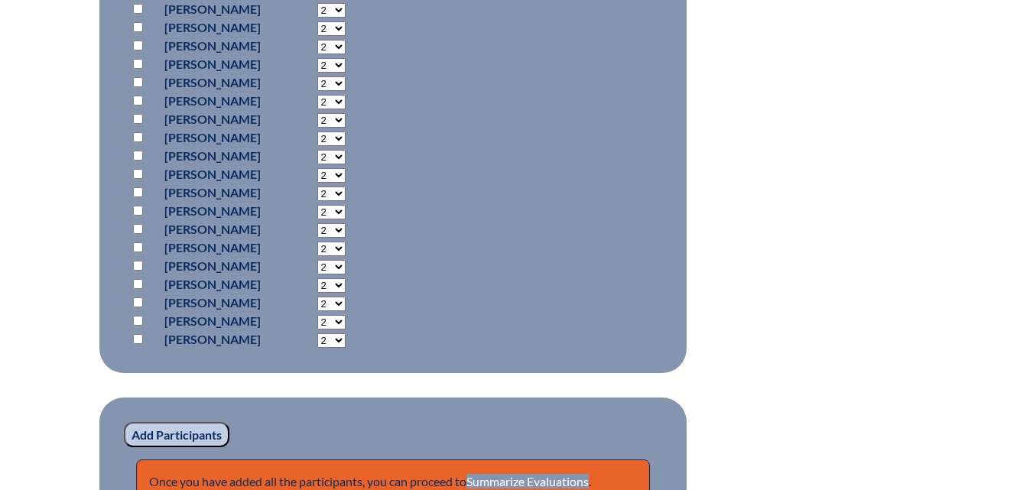
scroll to position [1464, 0]
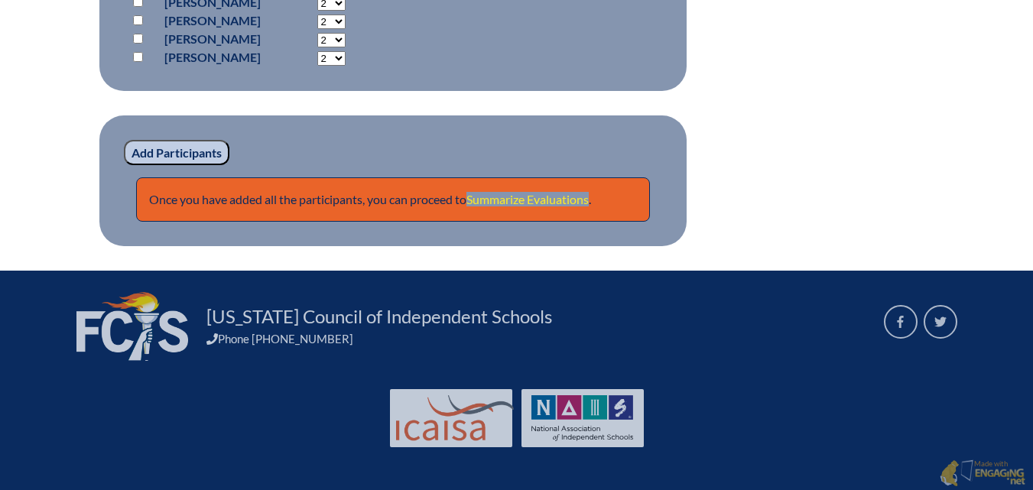
click at [543, 198] on link "Summarize Evaluations" at bounding box center [528, 199] width 122 height 15
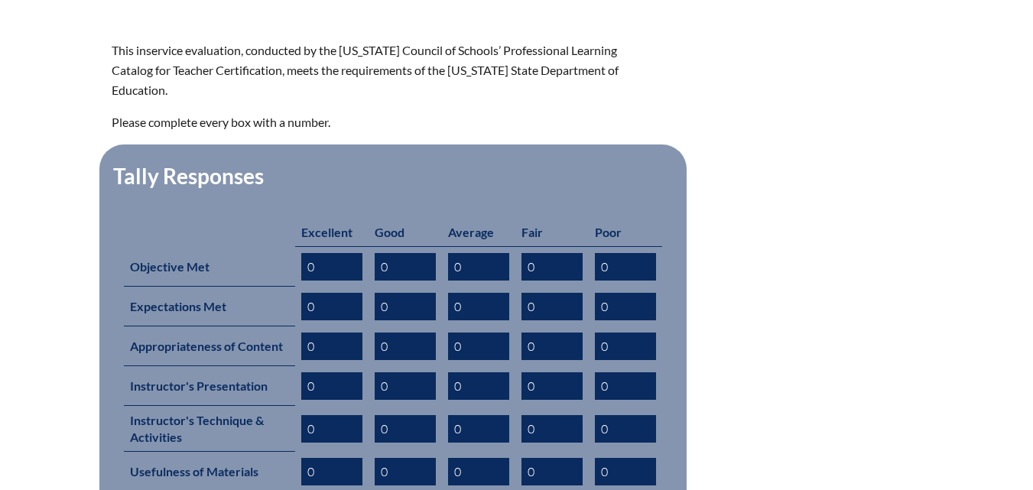
scroll to position [535, 0]
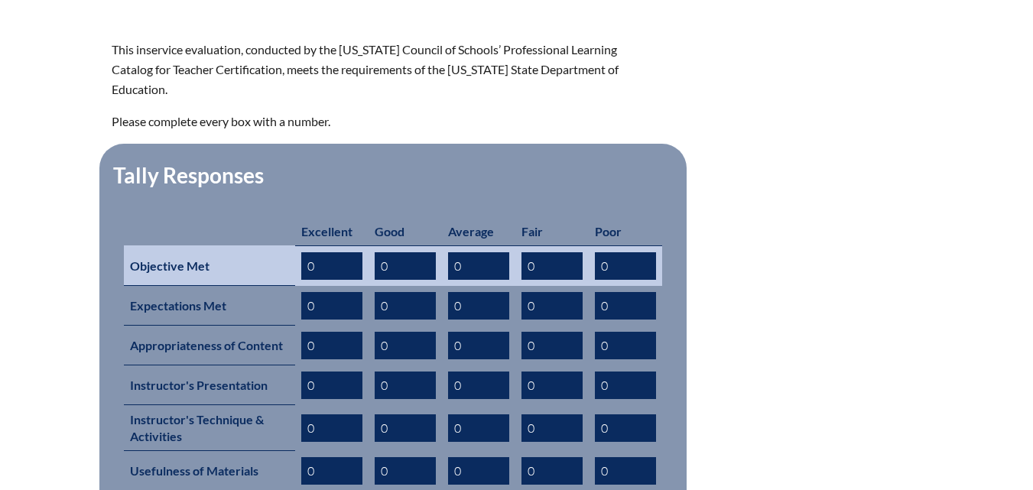
click at [340, 252] on input "0" at bounding box center [331, 266] width 61 height 28
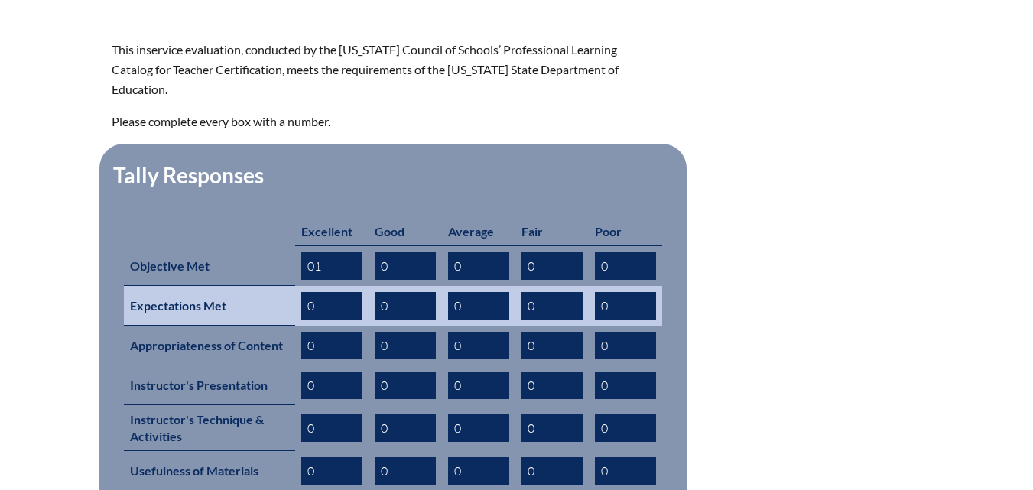
type input "01"
click at [325, 292] on input "0" at bounding box center [331, 306] width 61 height 28
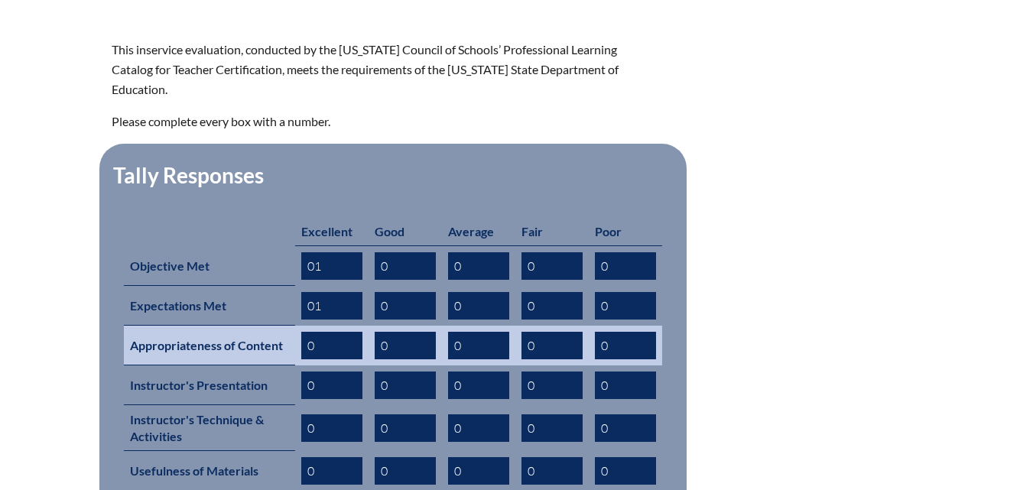
type input "01"
click at [320, 332] on input "0" at bounding box center [331, 346] width 61 height 28
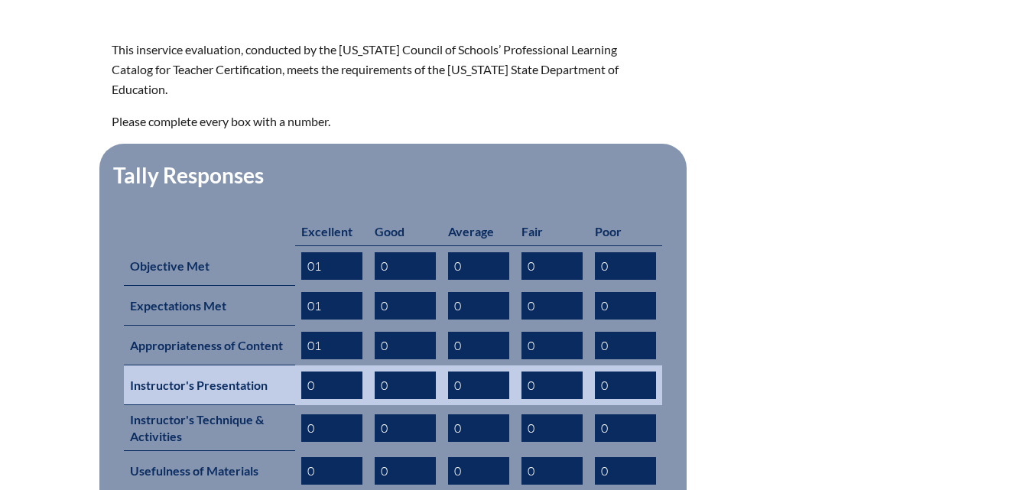
type input "01"
click at [323, 372] on input "0" at bounding box center [331, 386] width 61 height 28
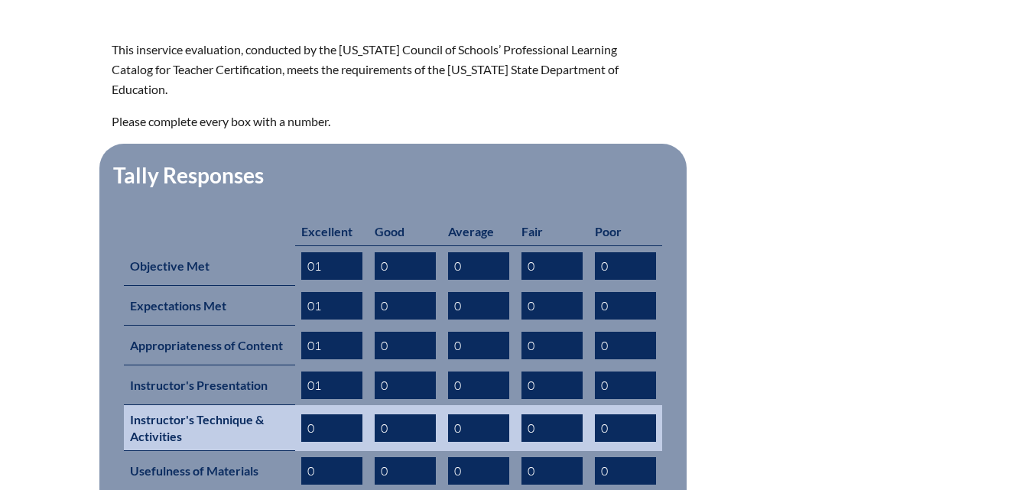
type input "01"
click at [330, 415] on input "0" at bounding box center [331, 429] width 61 height 28
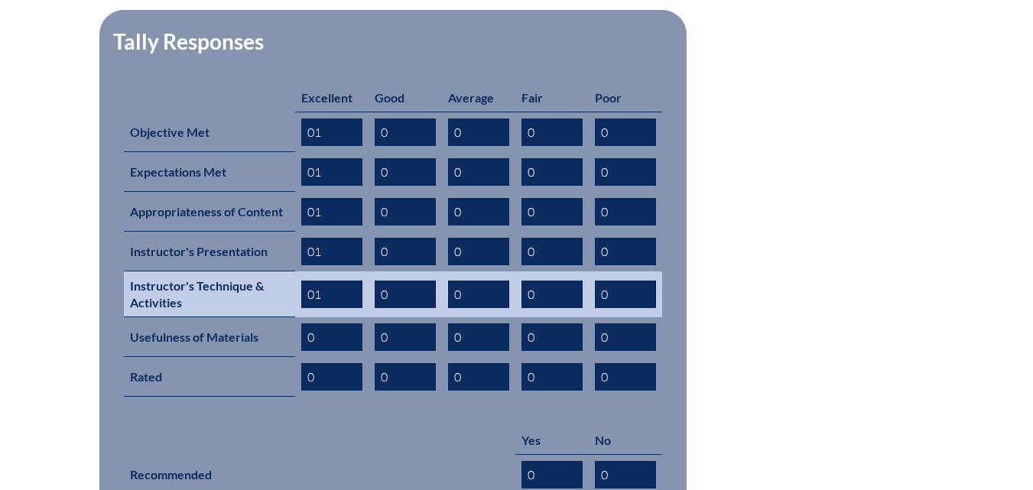
scroll to position [688, 0]
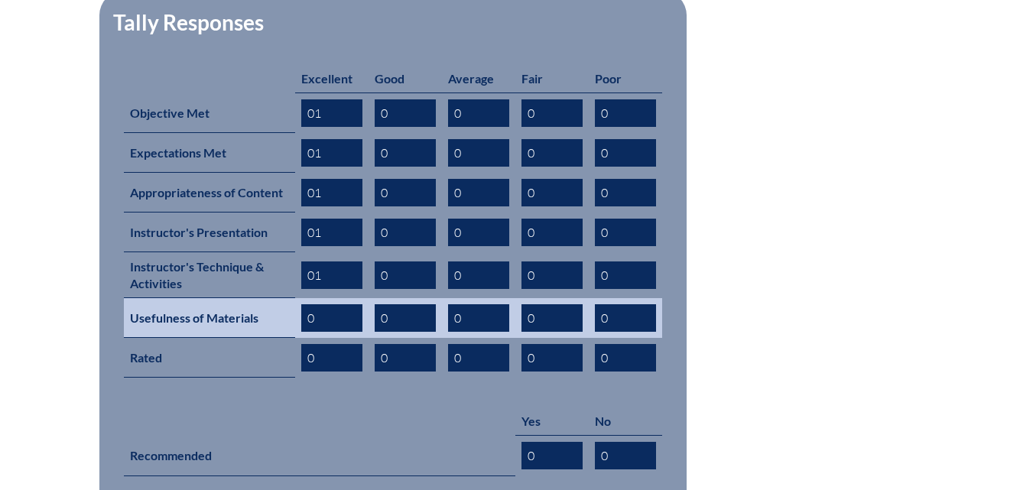
type input "01"
click at [319, 304] on input "0" at bounding box center [331, 318] width 61 height 28
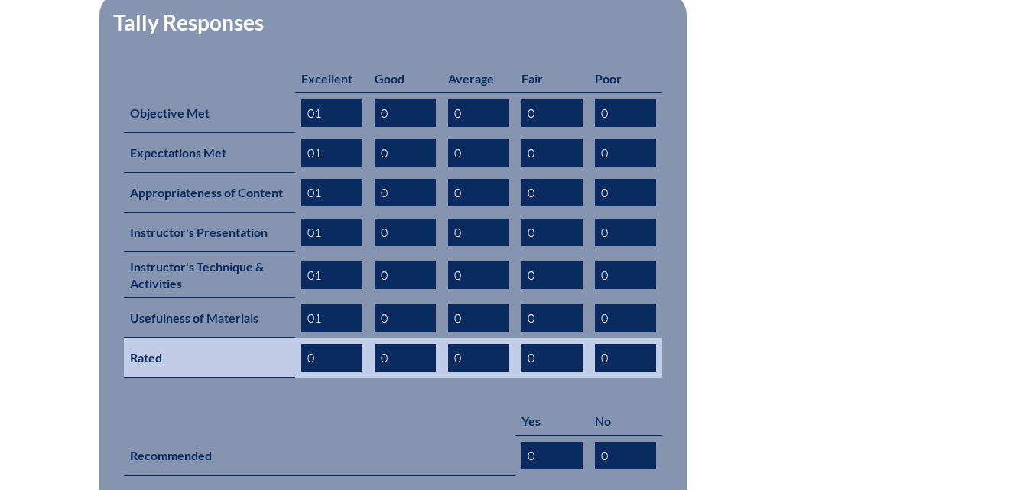
type input "01"
click at [340, 344] on input "0" at bounding box center [331, 358] width 61 height 28
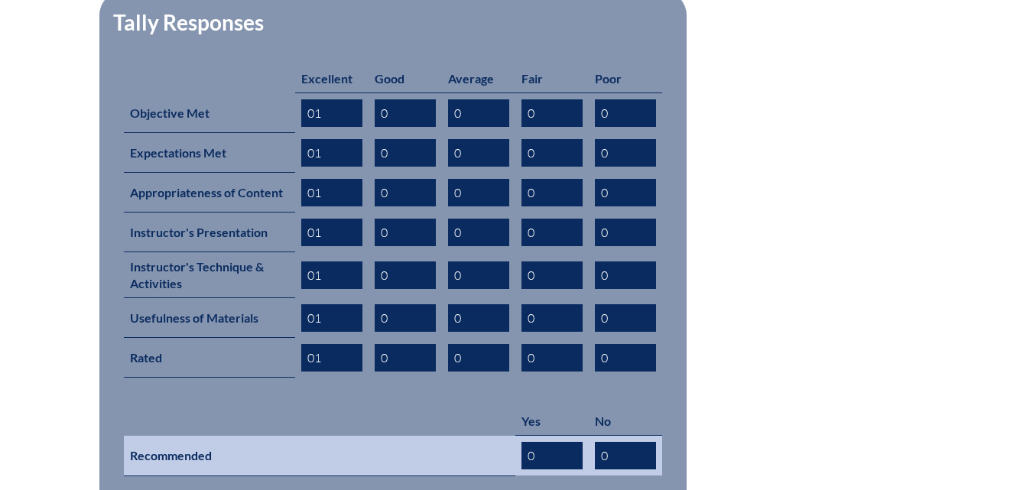
type input "01"
click at [531, 442] on input "0" at bounding box center [552, 456] width 61 height 28
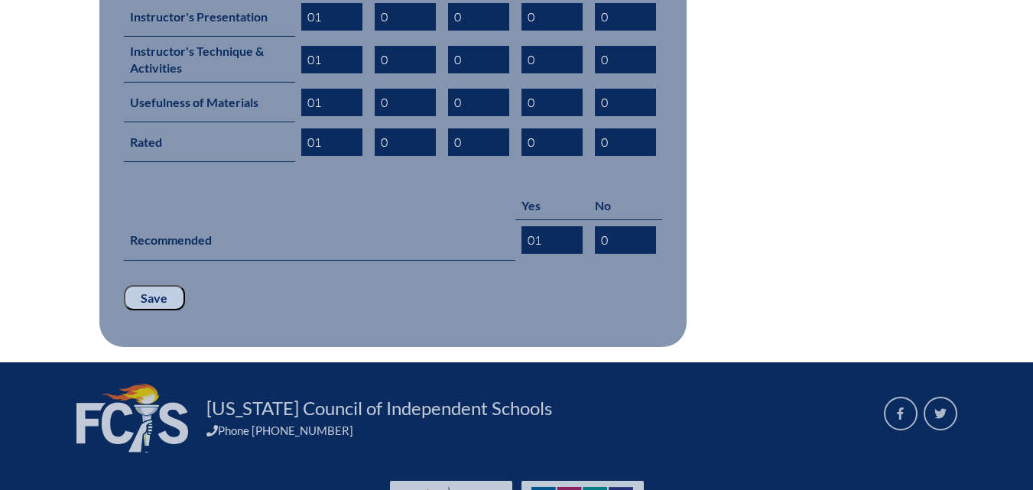
scroll to position [918, 0]
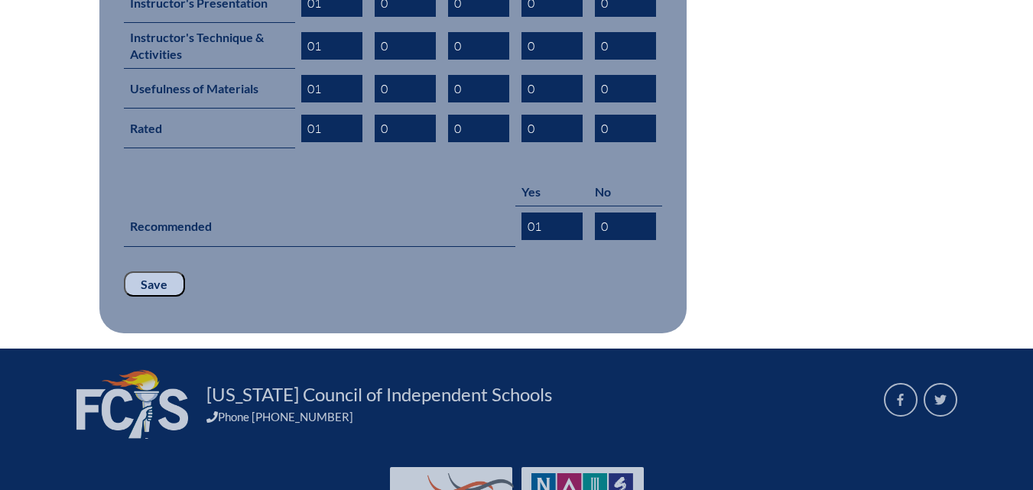
type input "01"
click at [180, 271] on input "Save" at bounding box center [154, 284] width 61 height 26
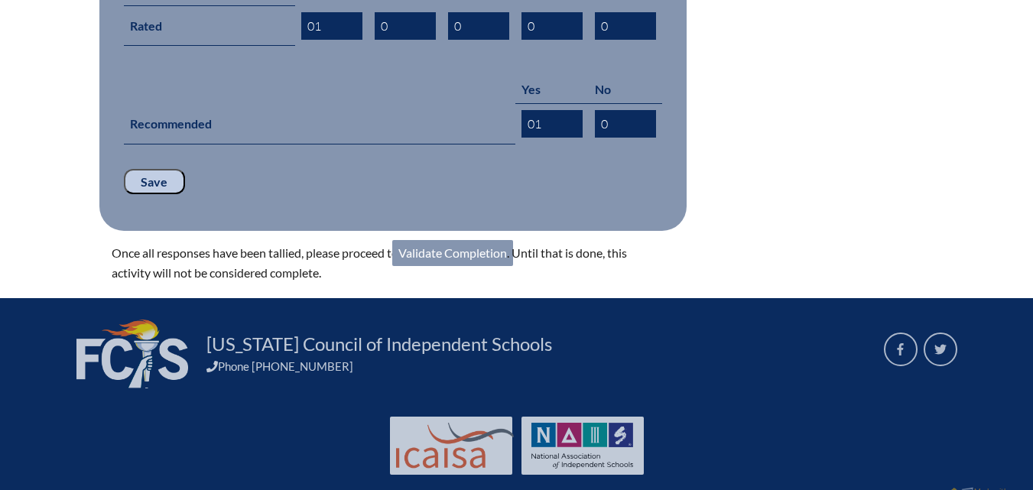
scroll to position [1023, 0]
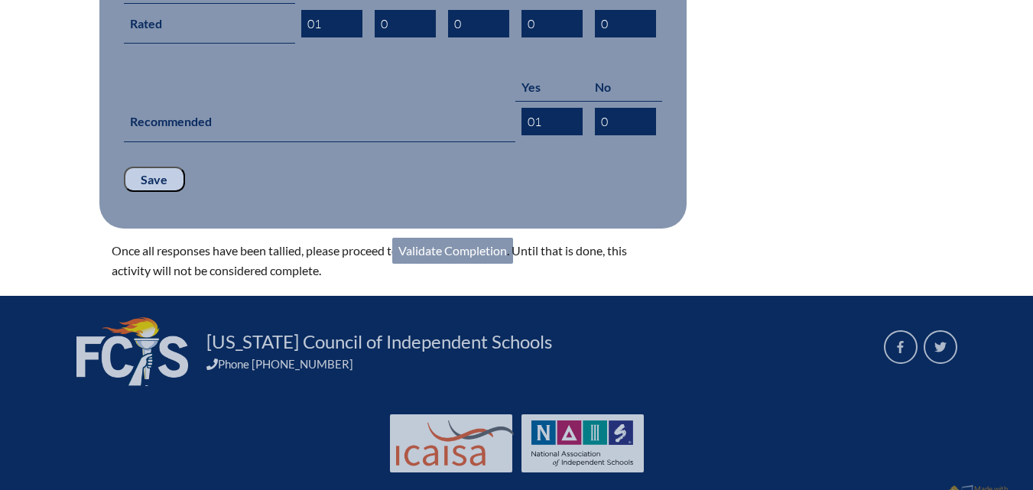
click at [447, 238] on link "Validate Completion" at bounding box center [452, 251] width 121 height 26
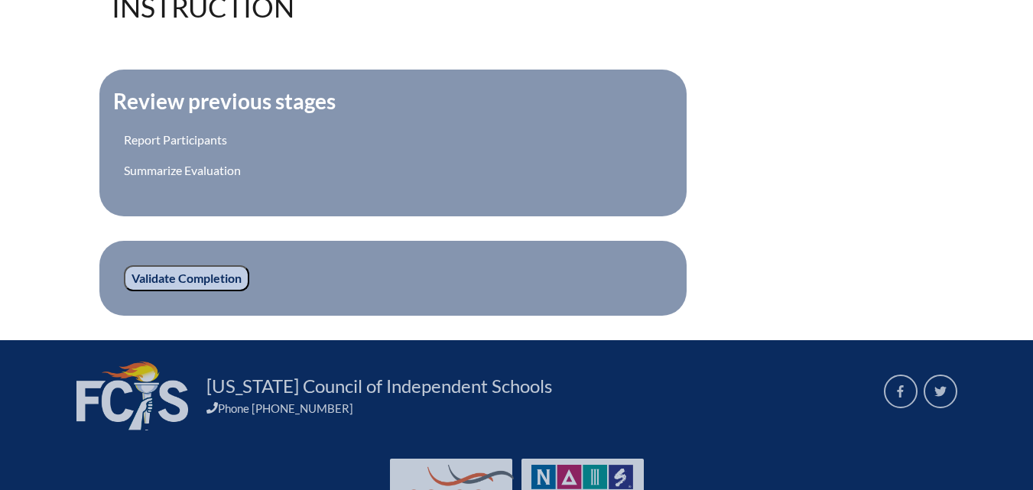
scroll to position [535, 0]
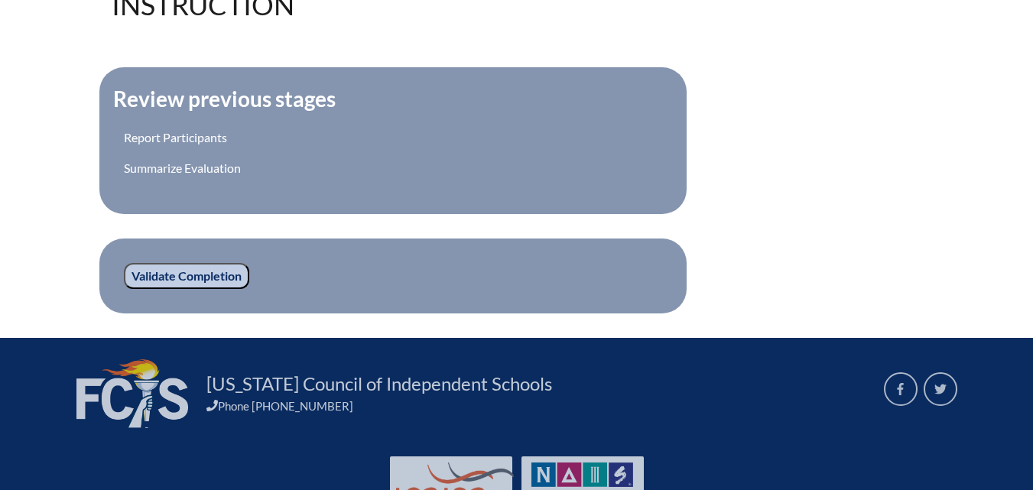
click at [196, 271] on input "Validate Completion" at bounding box center [186, 276] width 125 height 26
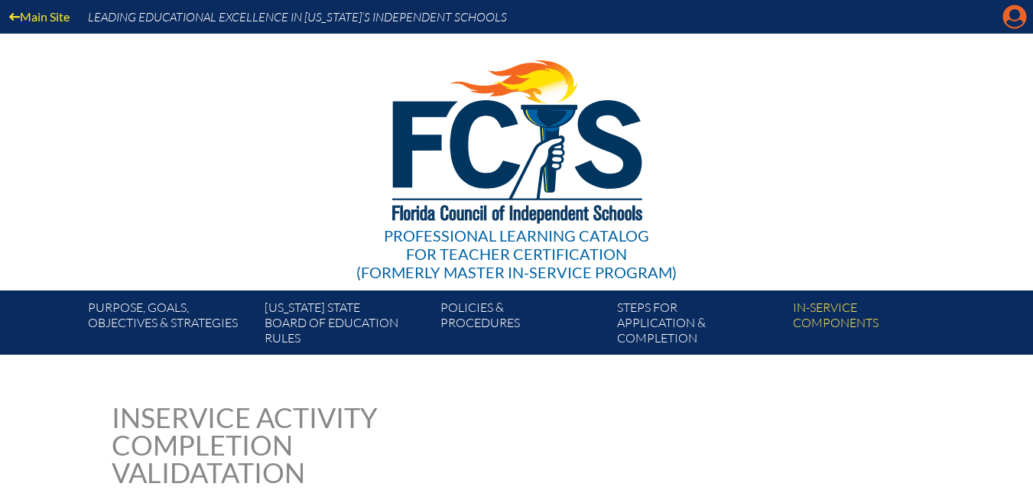
click at [1013, 19] on icon "Manage account" at bounding box center [1015, 17] width 24 height 24
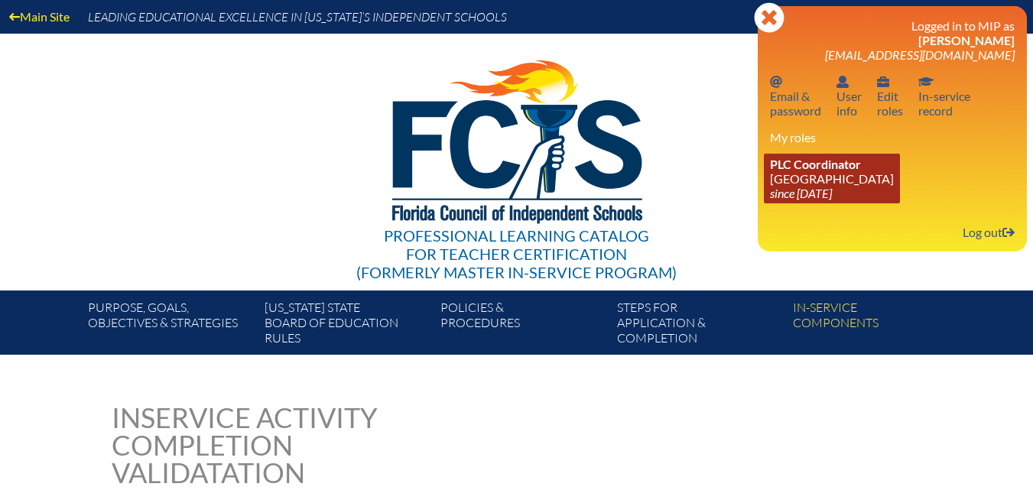
click at [837, 177] on link "PLC Coordinator [GEOGRAPHIC_DATA] since [DATE]" at bounding box center [832, 179] width 136 height 50
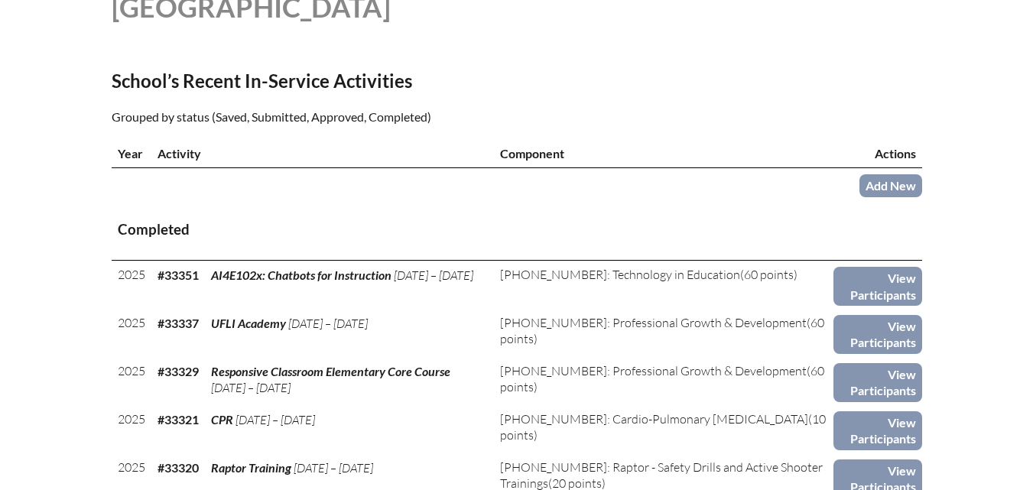
scroll to position [459, 0]
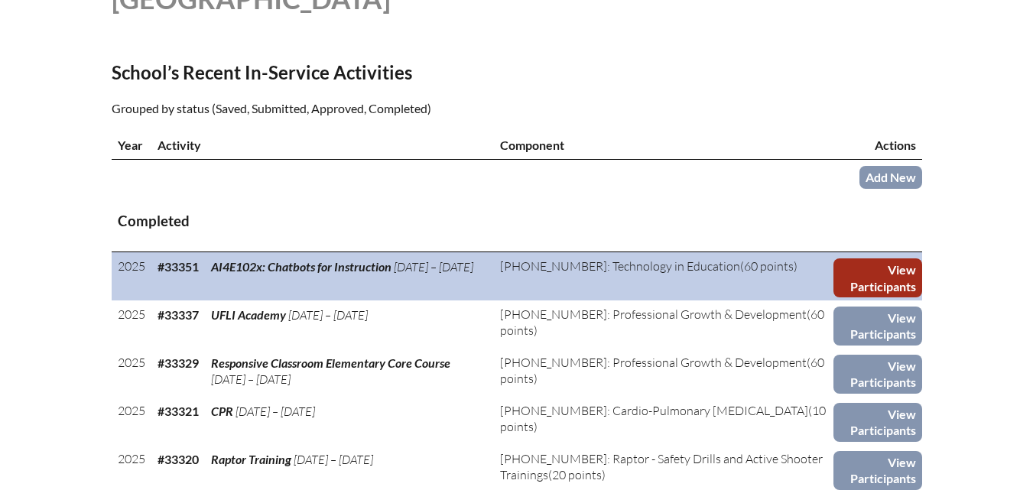
click at [854, 291] on link "View Participants" at bounding box center [878, 277] width 88 height 39
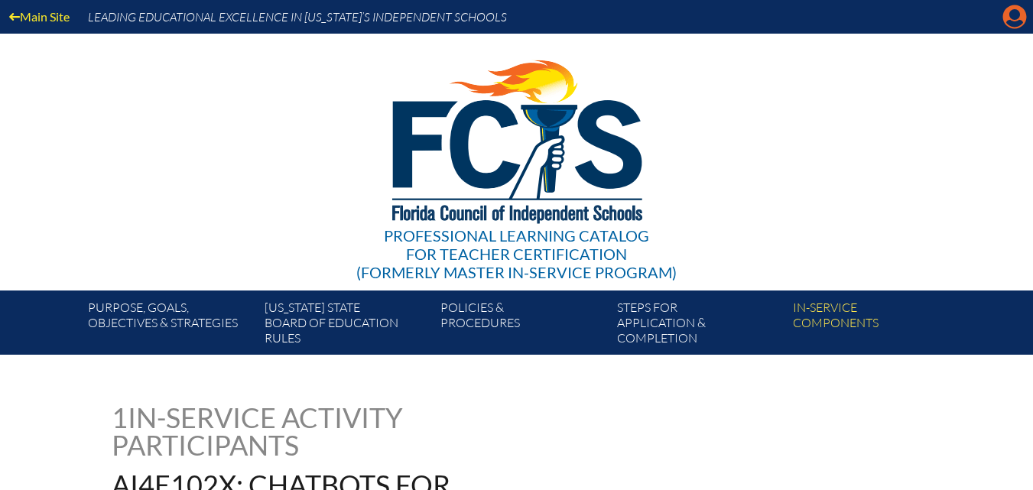
click at [1013, 18] on icon "Manage account" at bounding box center [1015, 17] width 24 height 24
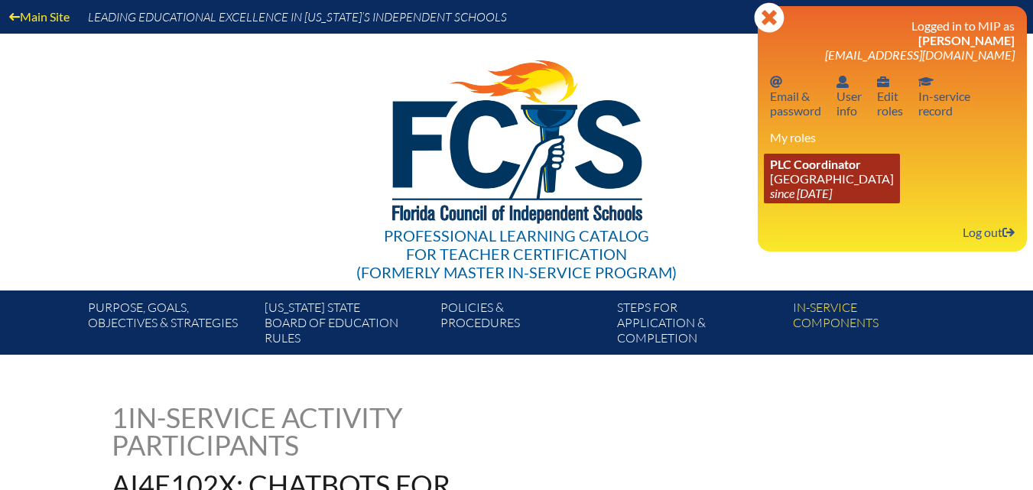
click at [855, 184] on link "PLC Coordinator [GEOGRAPHIC_DATA] since [DATE]" at bounding box center [832, 179] width 136 height 50
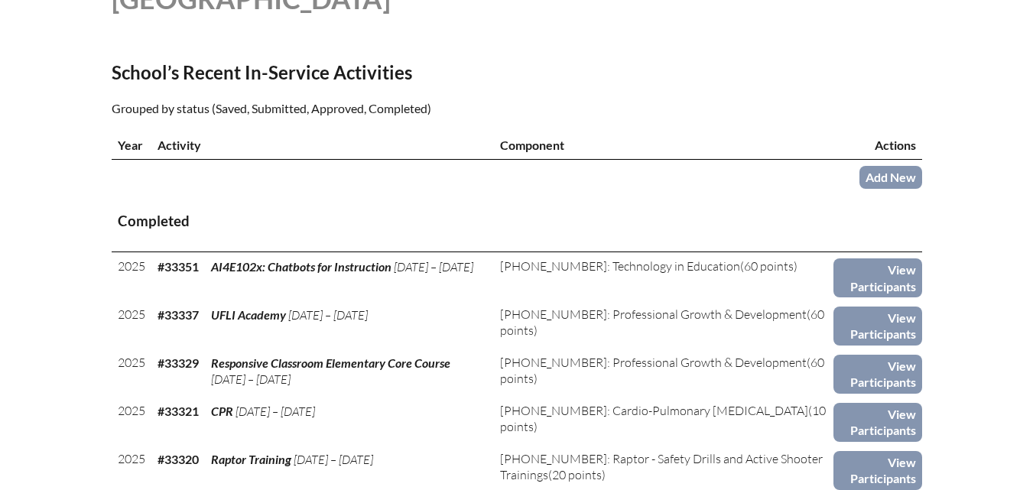
scroll to position [535, 0]
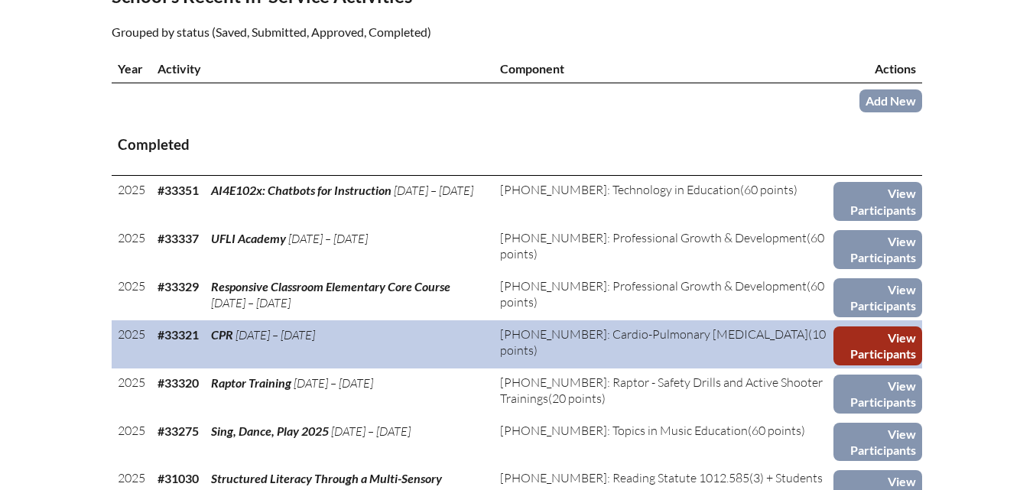
click at [867, 366] on link "View Participants" at bounding box center [878, 346] width 88 height 39
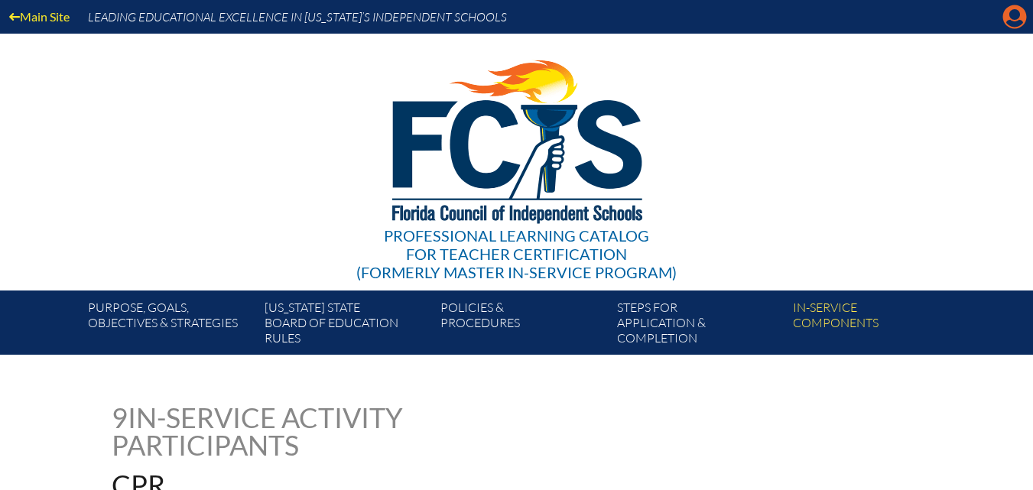
click at [1012, 18] on icon "Manage account" at bounding box center [1015, 17] width 24 height 24
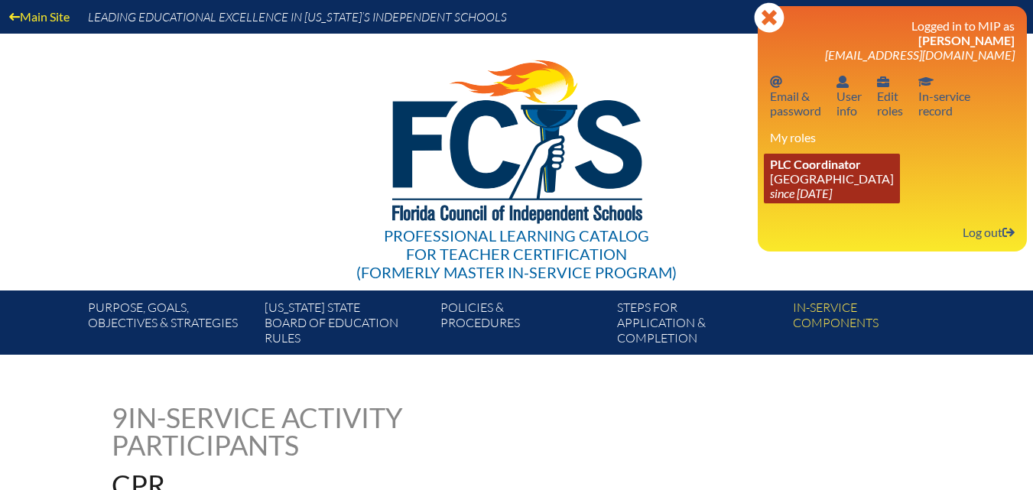
click at [855, 166] on span "PLC Coordinator" at bounding box center [815, 164] width 91 height 15
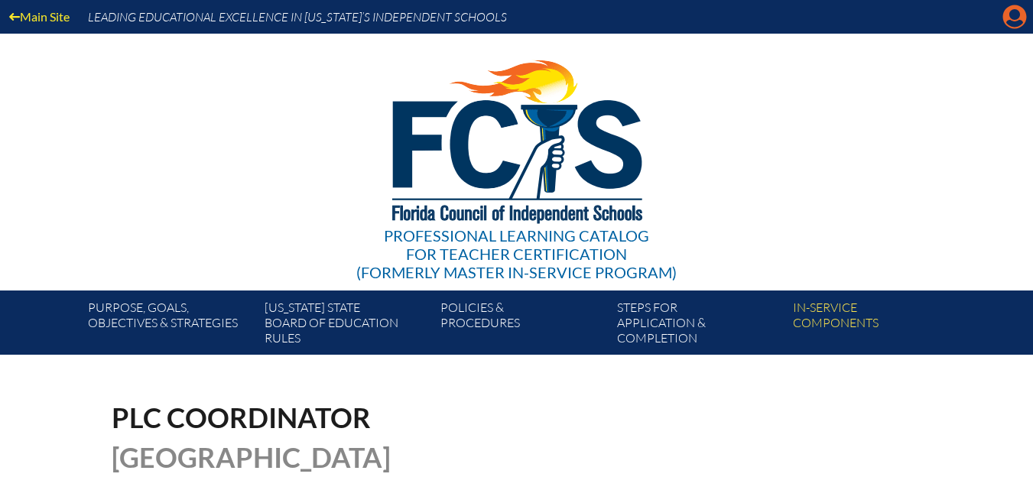
click at [1025, 27] on icon "Manage account" at bounding box center [1015, 17] width 24 height 24
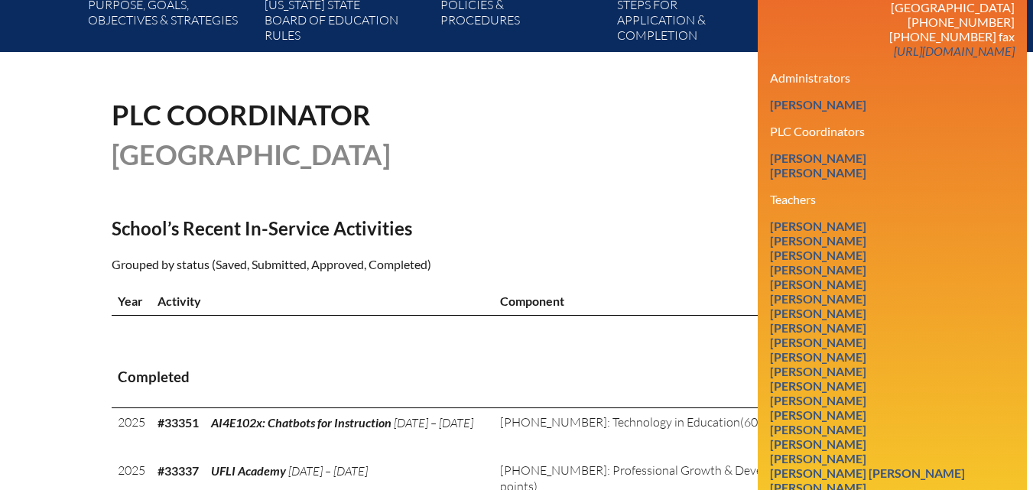
scroll to position [382, 0]
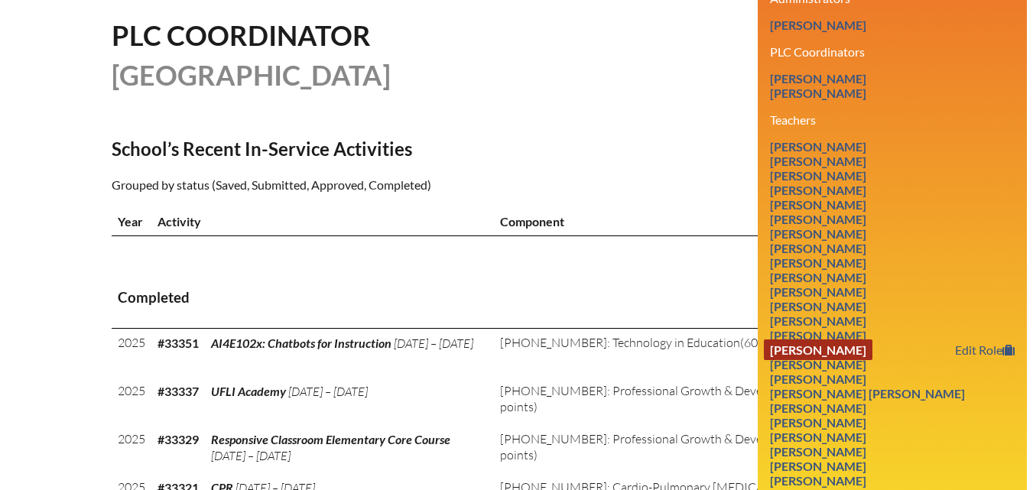
click at [844, 360] on link "Leslie Kleyla" at bounding box center [818, 350] width 109 height 21
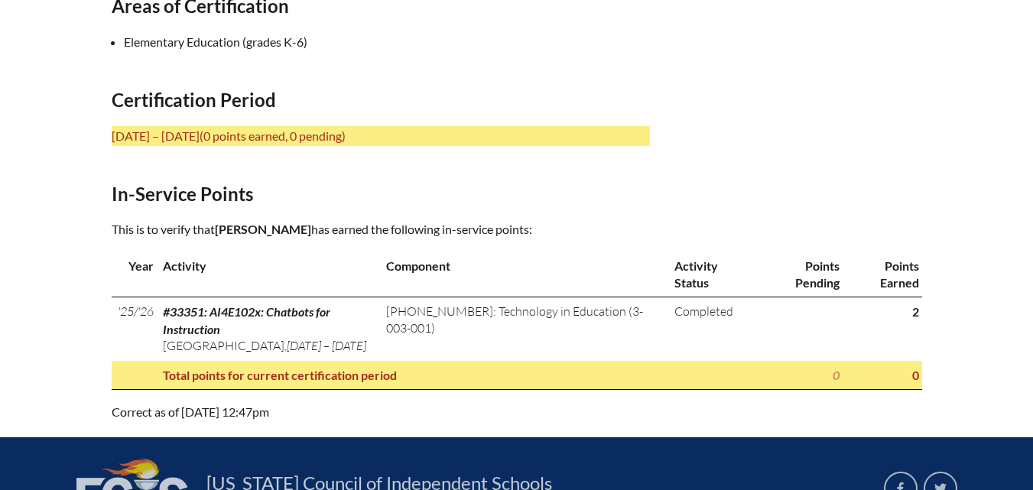
scroll to position [306, 0]
